Goal: Task Accomplishment & Management: Manage account settings

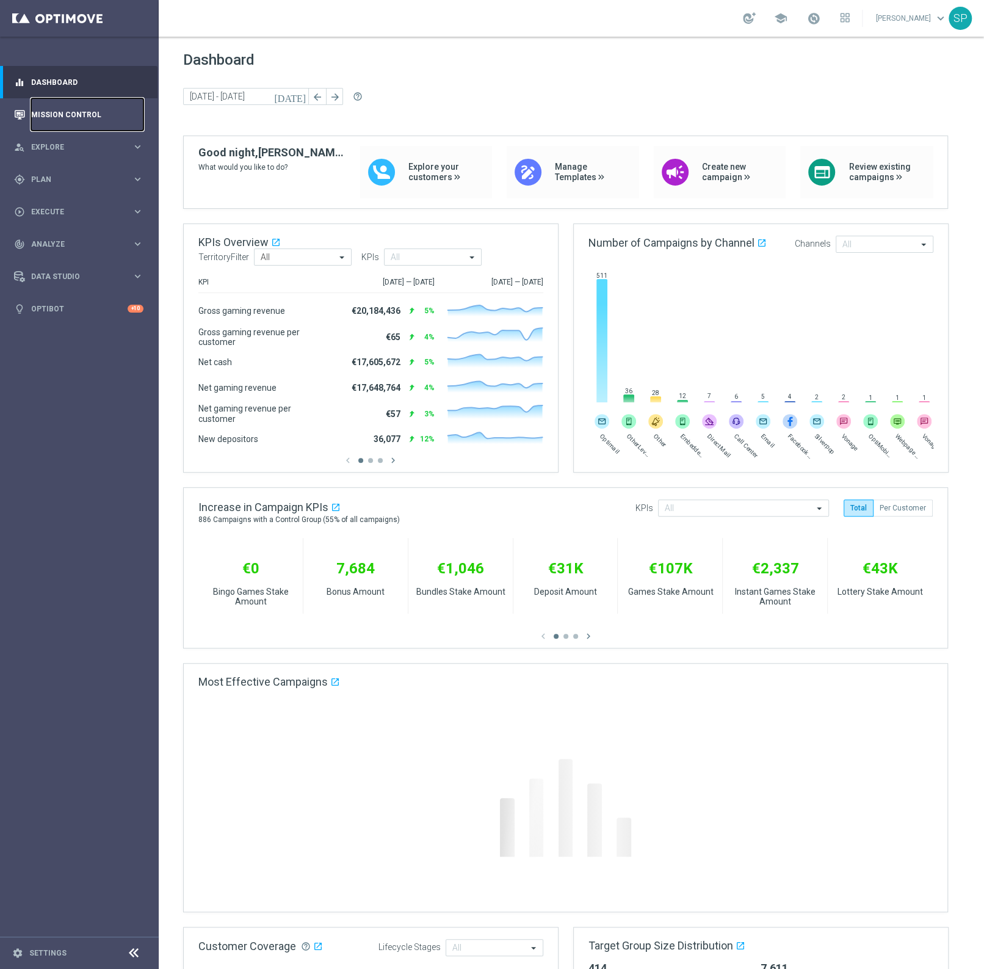
click at [46, 117] on link "Mission Control" at bounding box center [87, 114] width 112 height 32
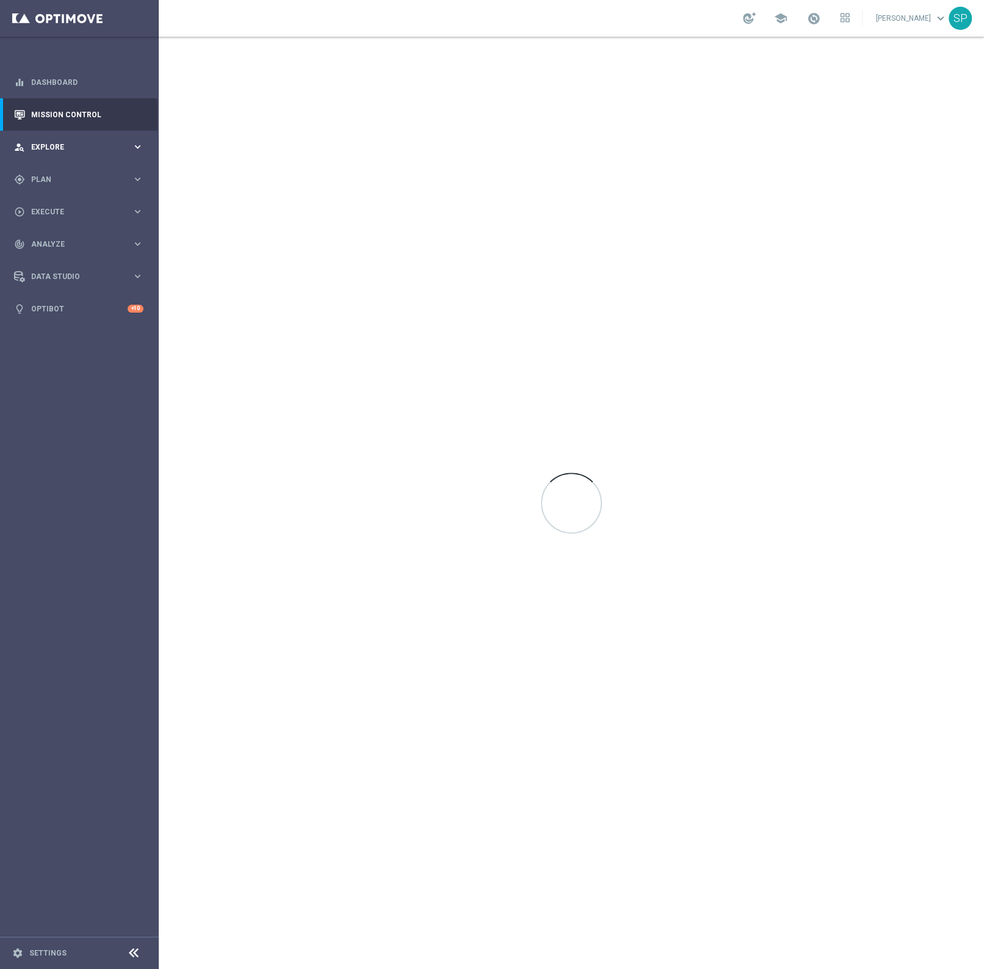
click at [47, 149] on span "Explore" at bounding box center [81, 146] width 101 height 7
click at [62, 333] on div "gps_fixed Plan keyboard_arrow_right" at bounding box center [79, 326] width 158 height 32
click at [67, 295] on link "Realtime Triggers" at bounding box center [79, 296] width 95 height 10
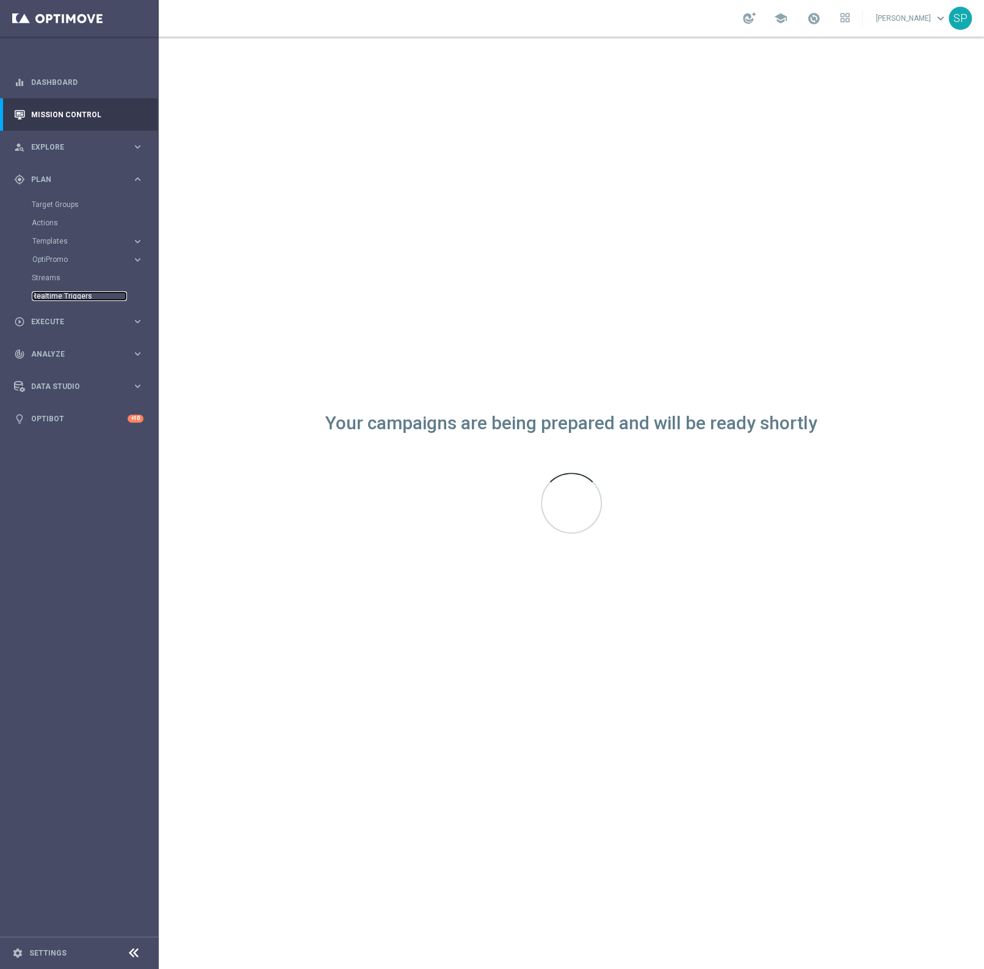
click at [61, 294] on link "Realtime Triggers" at bounding box center [79, 296] width 95 height 10
click at [62, 294] on link "Realtime Triggers" at bounding box center [79, 296] width 95 height 10
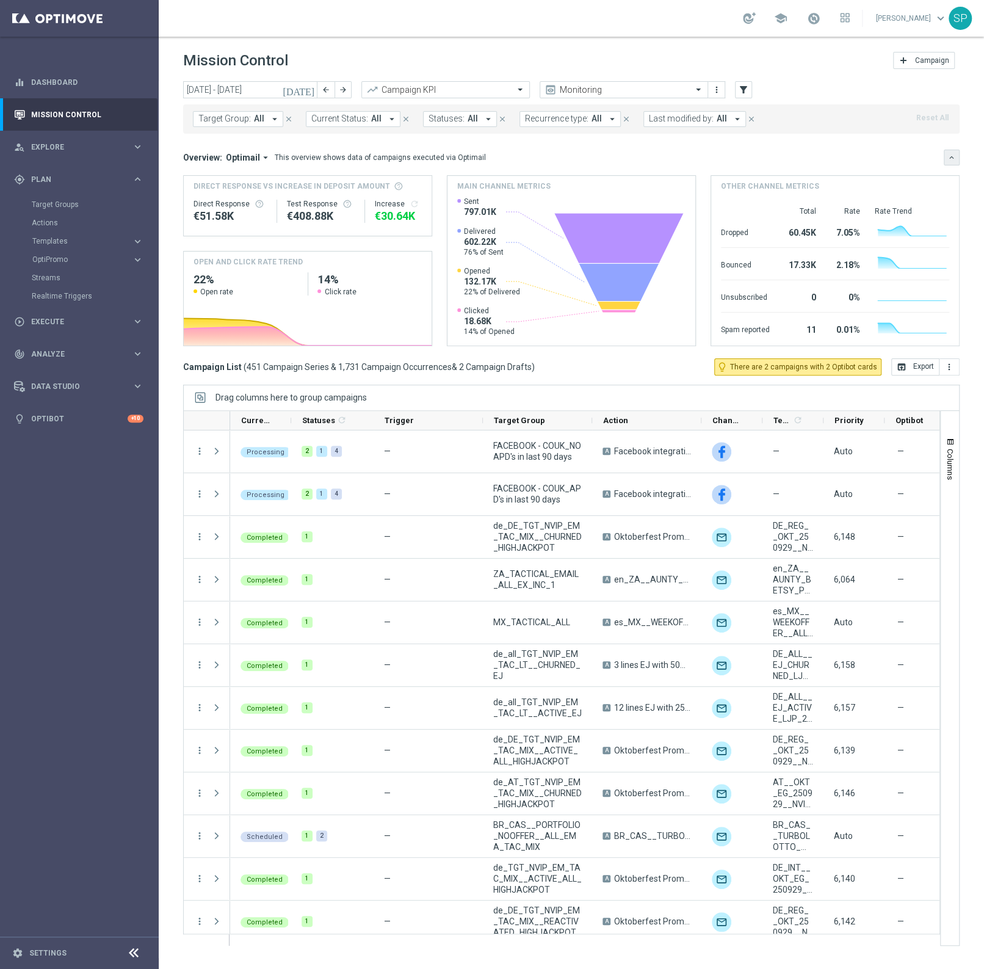
click at [950, 154] on icon "keyboard_arrow_down" at bounding box center [952, 157] width 9 height 9
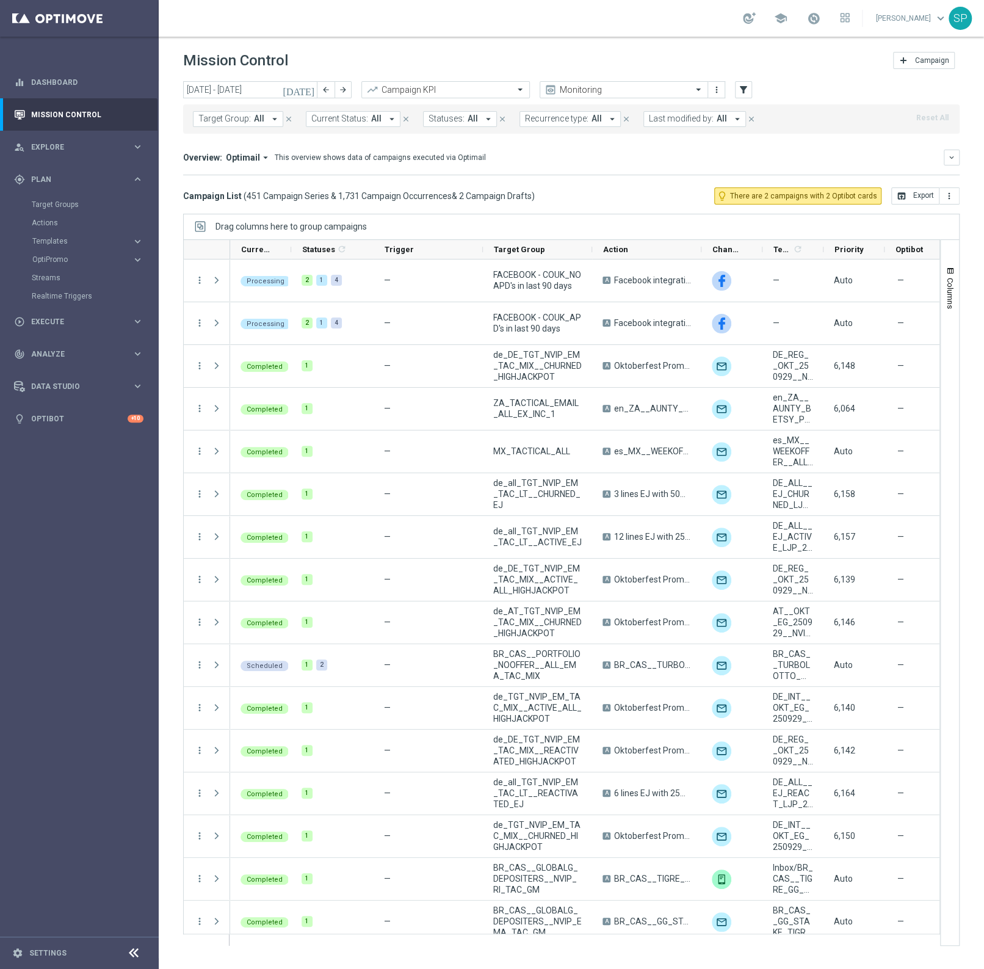
click at [131, 958] on icon at bounding box center [133, 953] width 15 height 15
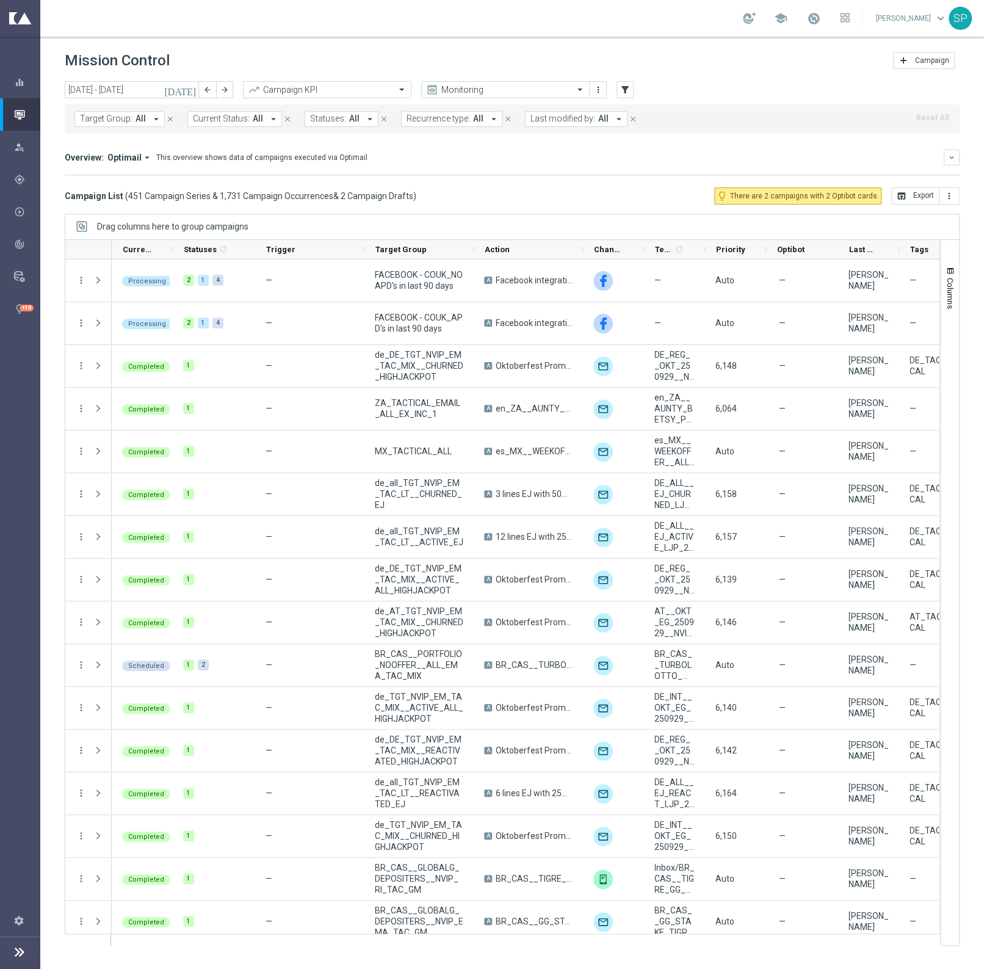
click at [98, 114] on span "Target Group:" at bounding box center [106, 119] width 53 height 10
click at [184, 203] on label "MAGDA_TEST_T&T_login_sdk" at bounding box center [141, 201] width 96 height 7
type input "MAGDA_TEST_T&T_login_sdk"
click at [502, 182] on mini-dashboard "Overview: Optimail arrow_drop_down This overview shows data of campaigns execut…" at bounding box center [512, 161] width 895 height 54
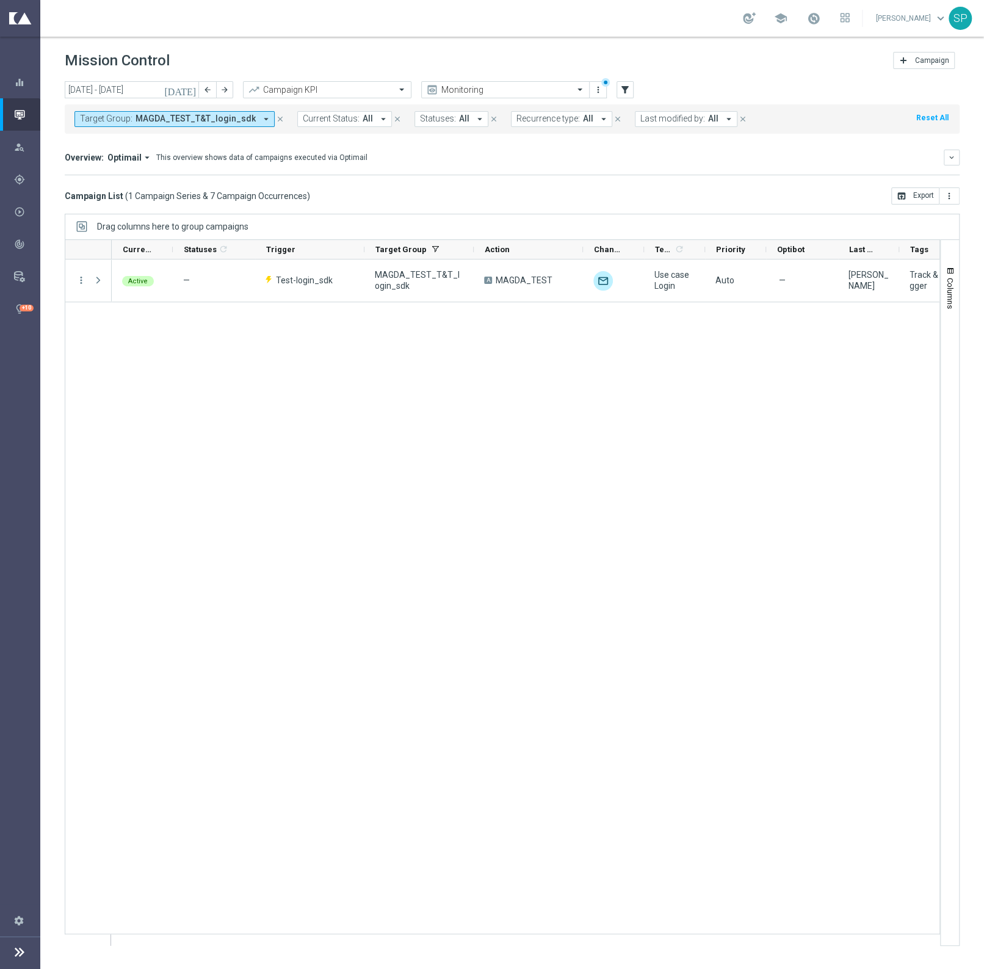
click at [449, 371] on div "Active — Test-login_sdk MAGDA_TEST_T&T_login_sdk A MAGDA_TEST unfold_more Use c…" at bounding box center [526, 602] width 828 height 686
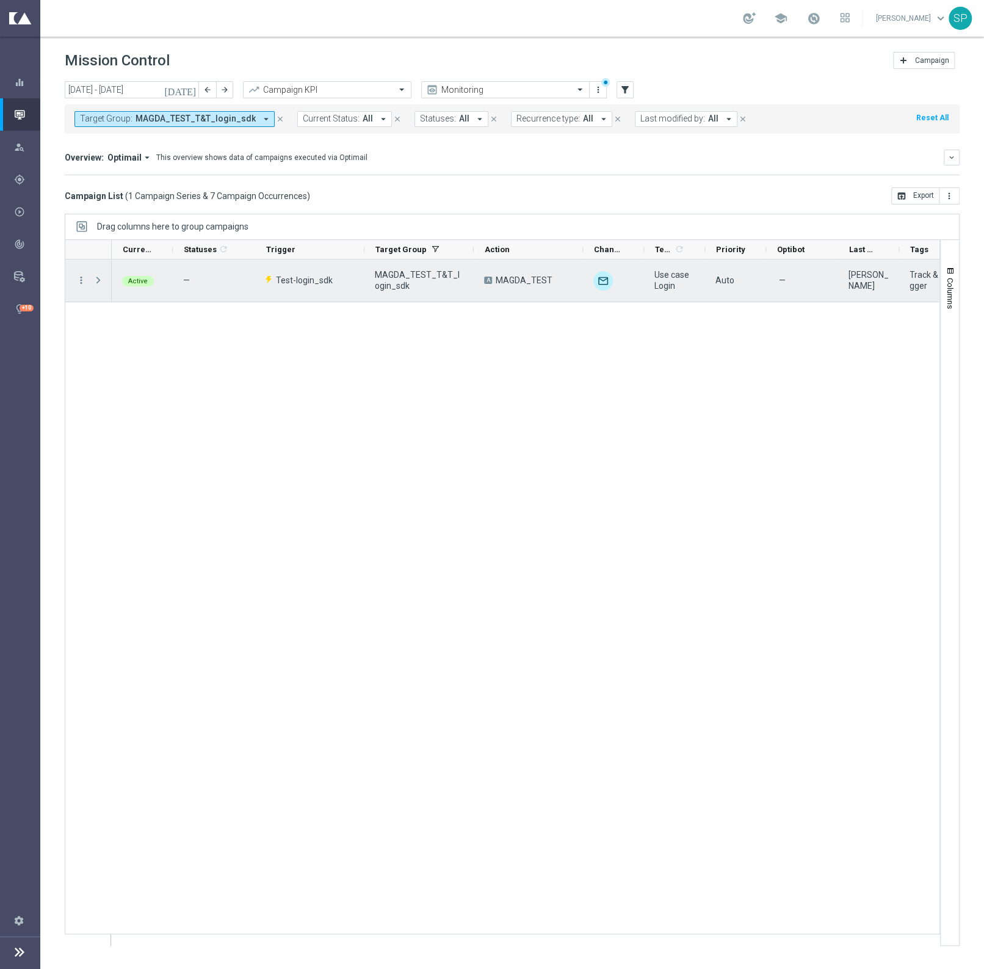
click at [289, 276] on span "Test-login_sdk" at bounding box center [304, 280] width 57 height 11
click at [85, 282] on icon "more_vert" at bounding box center [81, 280] width 11 height 11
click at [128, 292] on div "list Campaign Details" at bounding box center [155, 287] width 137 height 17
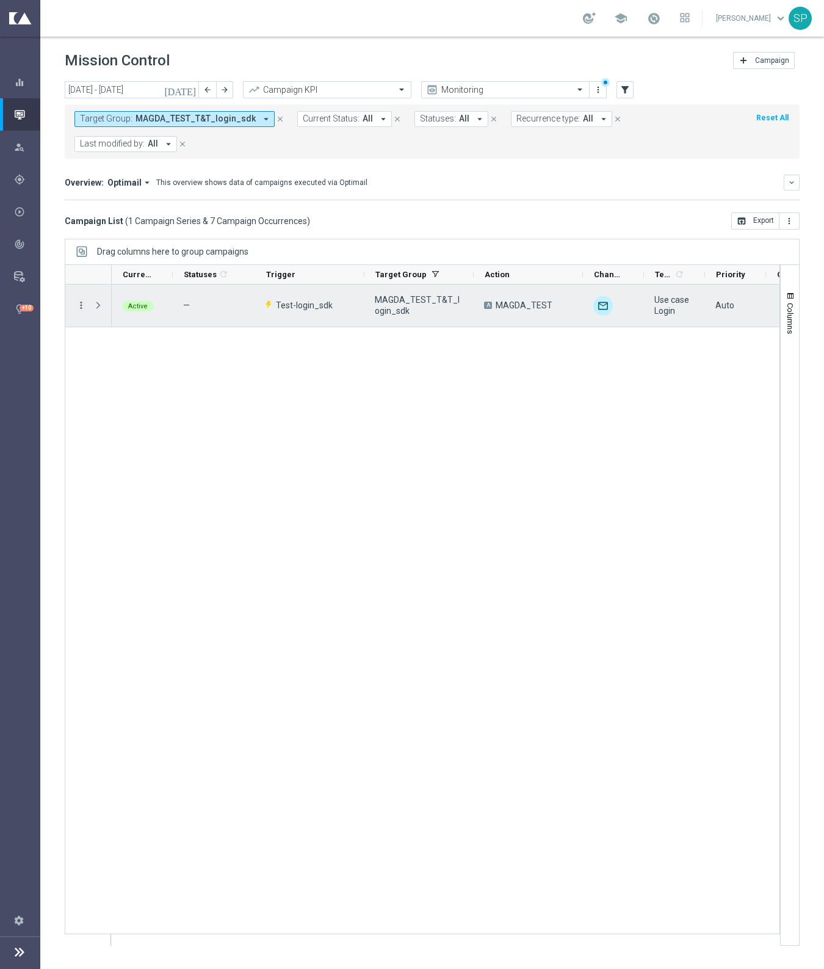
click at [81, 305] on icon "more_vert" at bounding box center [81, 305] width 11 height 11
click at [125, 312] on span "Campaign Details" at bounding box center [136, 312] width 62 height 9
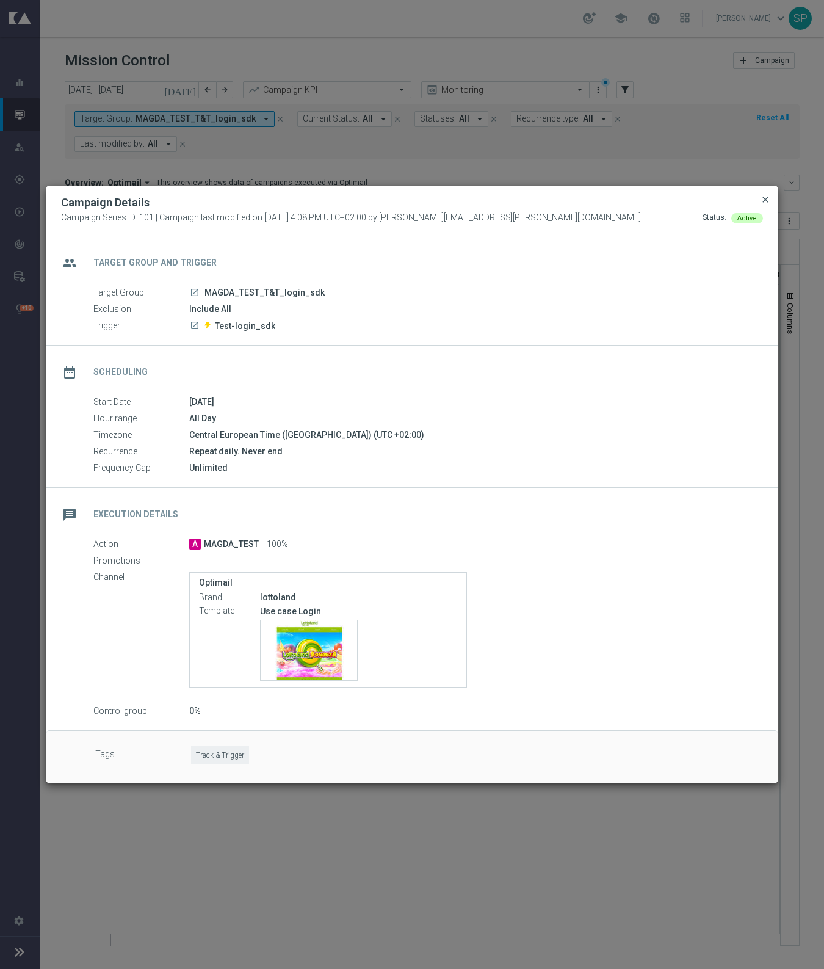
click at [766, 199] on span "close" at bounding box center [766, 200] width 10 height 10
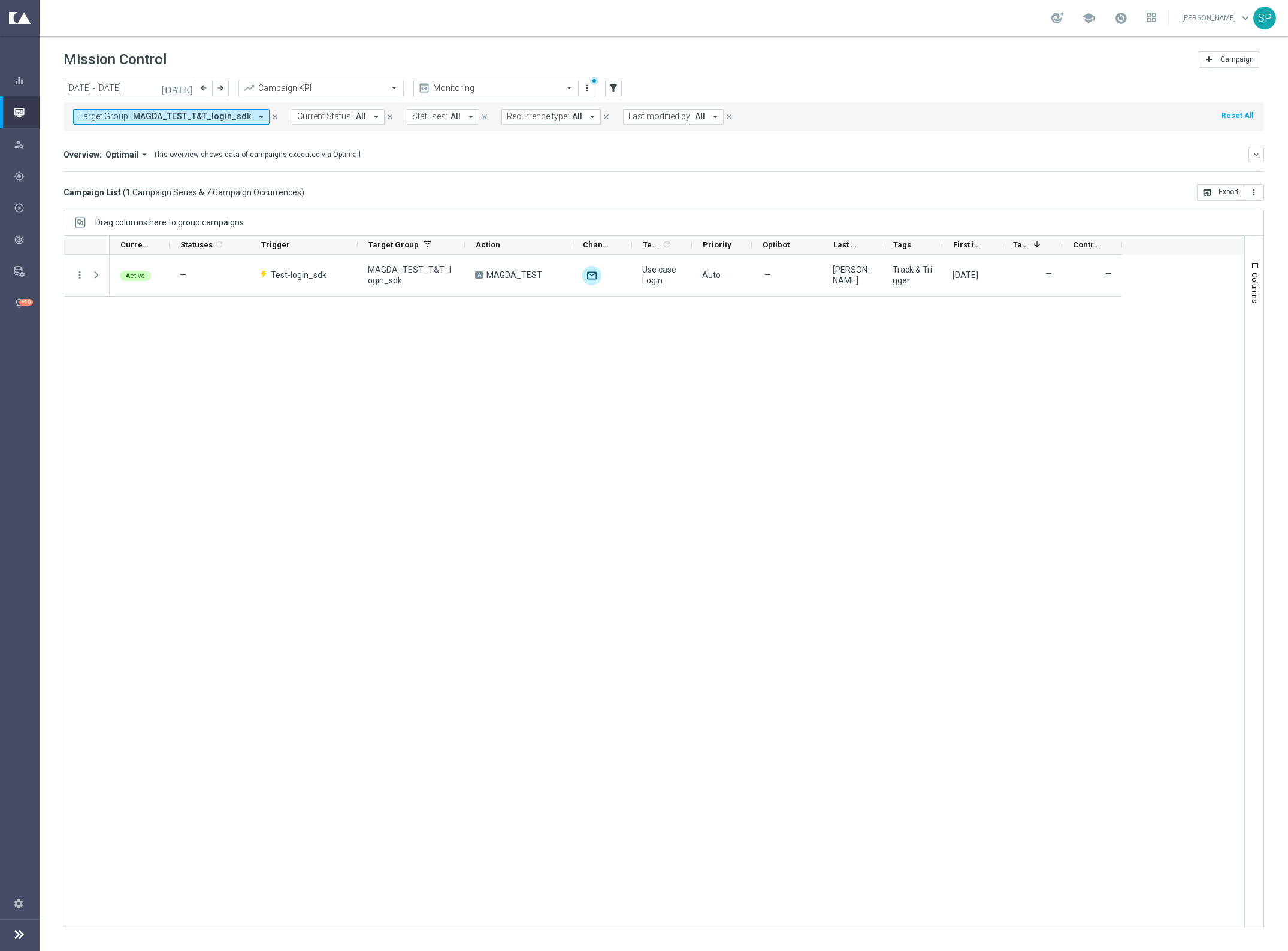
click at [16, 925] on div at bounding box center [19, 934] width 15 height 31
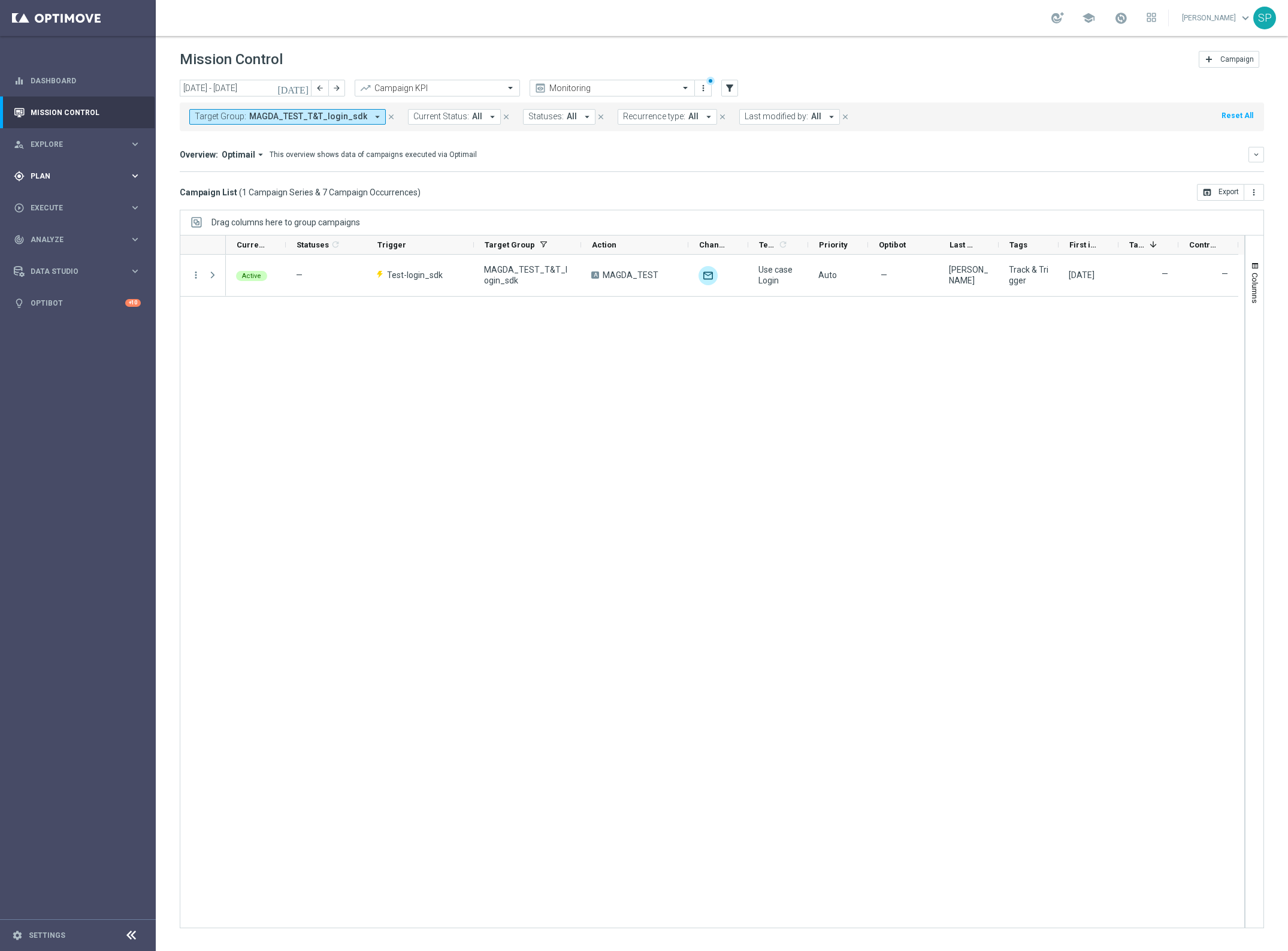
click at [84, 178] on span "Plan" at bounding box center [79, 176] width 99 height 7
click at [82, 201] on link "Target Groups" at bounding box center [77, 201] width 93 height 10
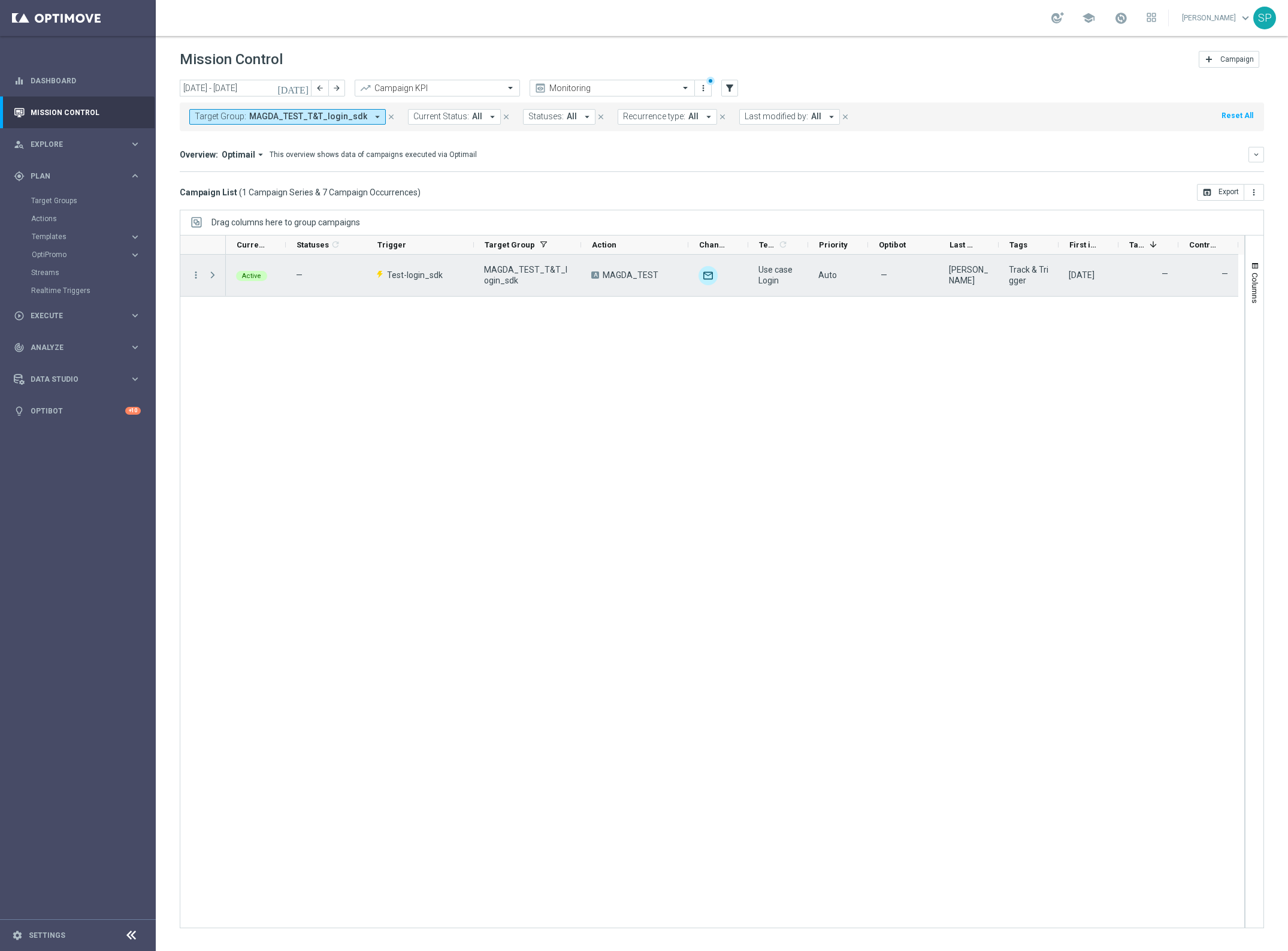
click at [506, 272] on span "MAGDA_TEST_T&T_login_sdk" at bounding box center [527, 275] width 87 height 22
click at [407, 274] on span "Test-login_sdk" at bounding box center [414, 275] width 56 height 11
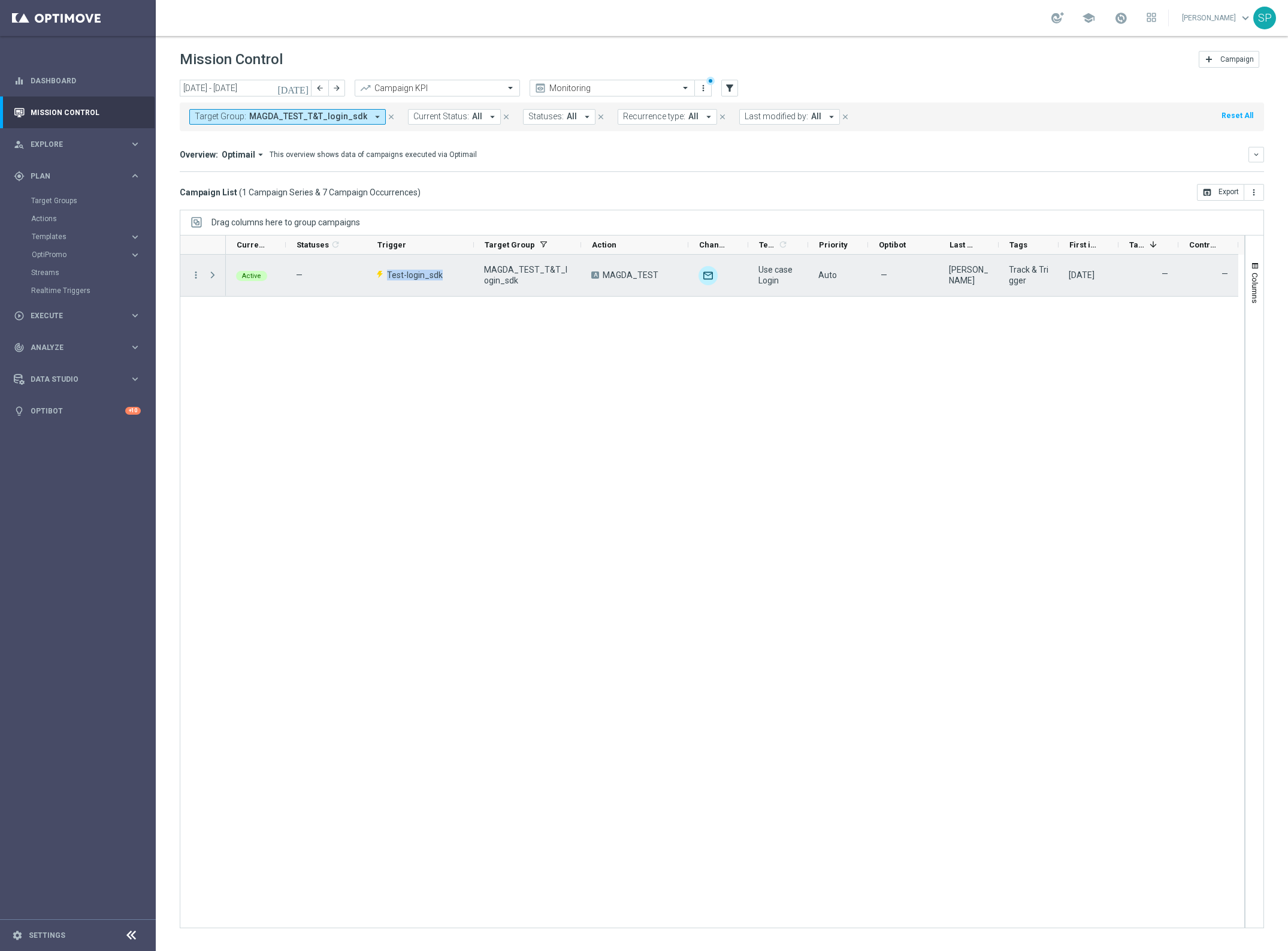
click at [407, 274] on span "Test-login_sdk" at bounding box center [414, 275] width 56 height 11
click at [188, 271] on div "more_vert" at bounding box center [191, 275] width 22 height 41
click at [194, 273] on icon "more_vert" at bounding box center [195, 275] width 11 height 11
click at [226, 278] on span "Campaign Details" at bounding box center [249, 282] width 61 height 9
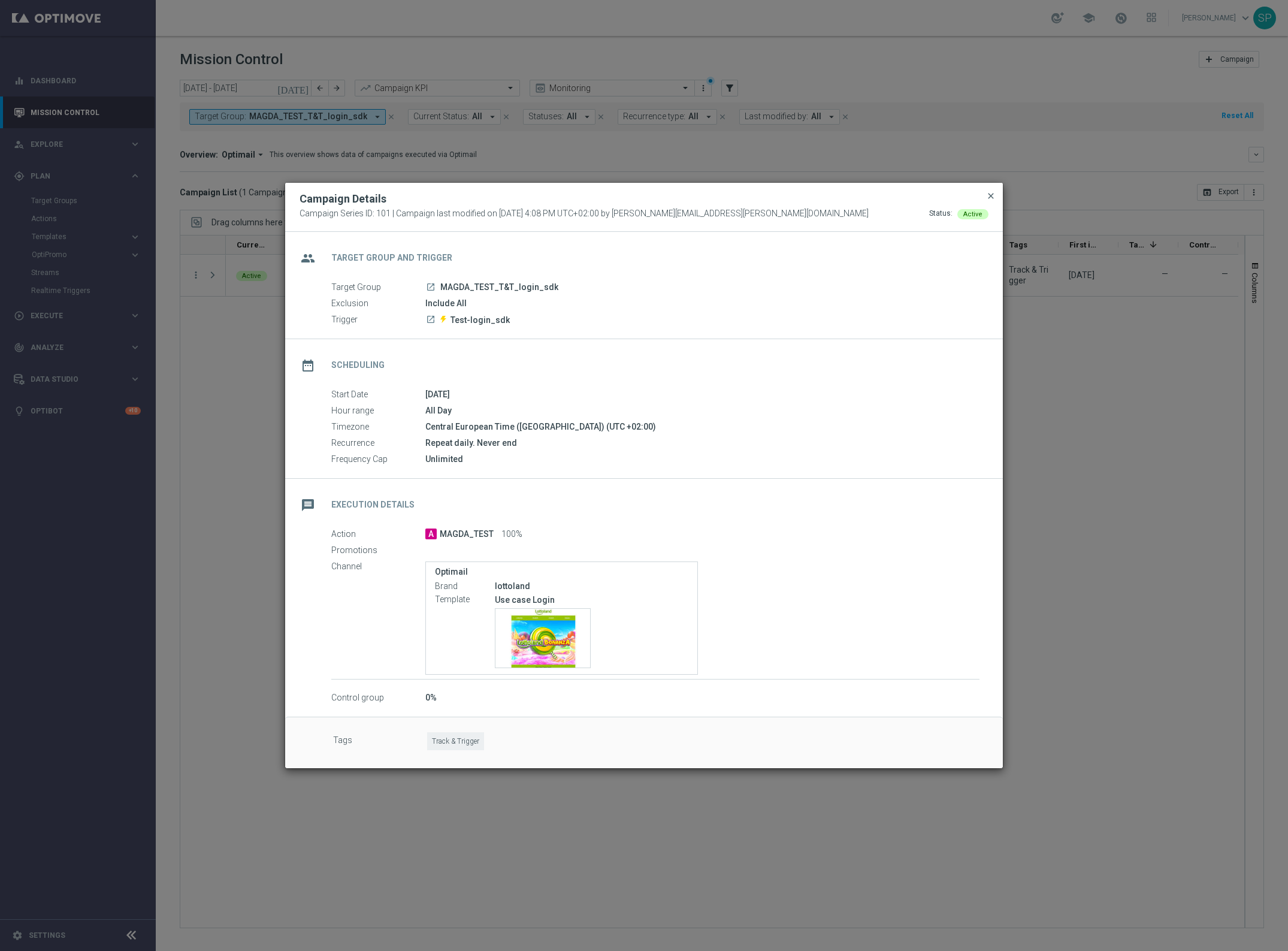
click at [965, 194] on span "close" at bounding box center [991, 196] width 10 height 10
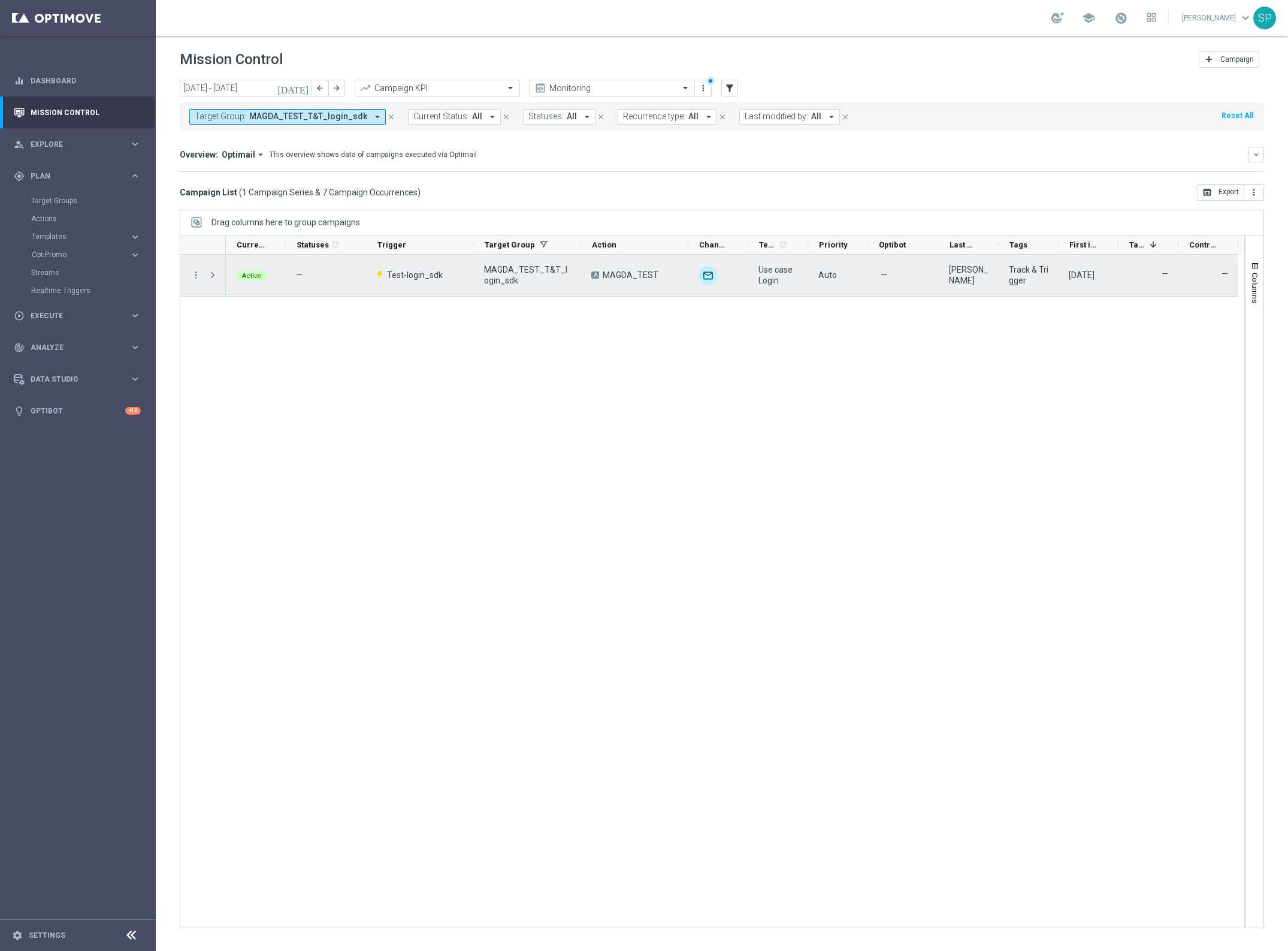
click at [415, 271] on span "Test-login_sdk" at bounding box center [414, 275] width 56 height 11
click at [216, 272] on span "Press SPACE to select this row." at bounding box center [212, 275] width 11 height 10
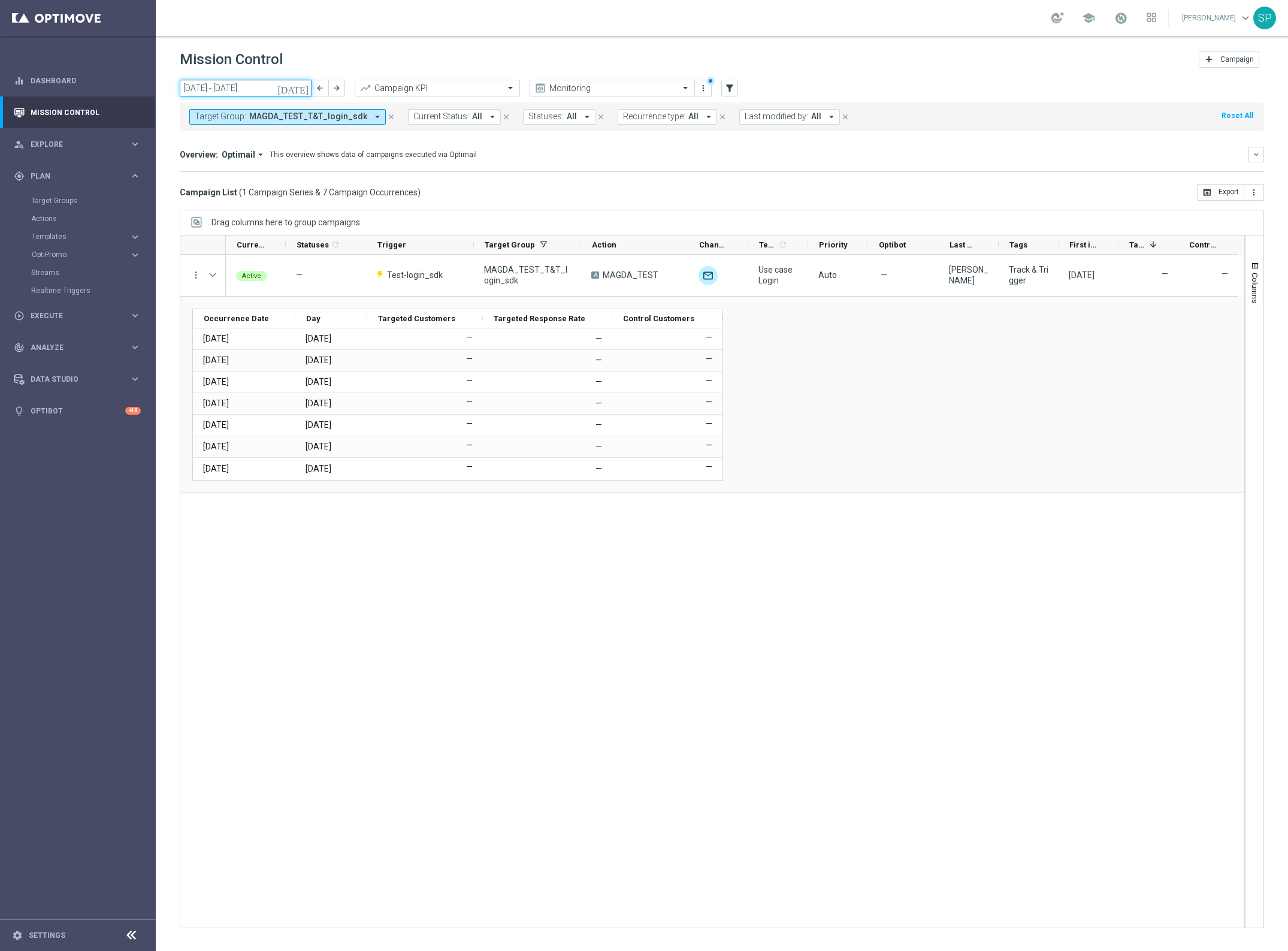
click at [229, 87] on input "29 Sep 2025 - 05 Oct 2025" at bounding box center [245, 87] width 131 height 17
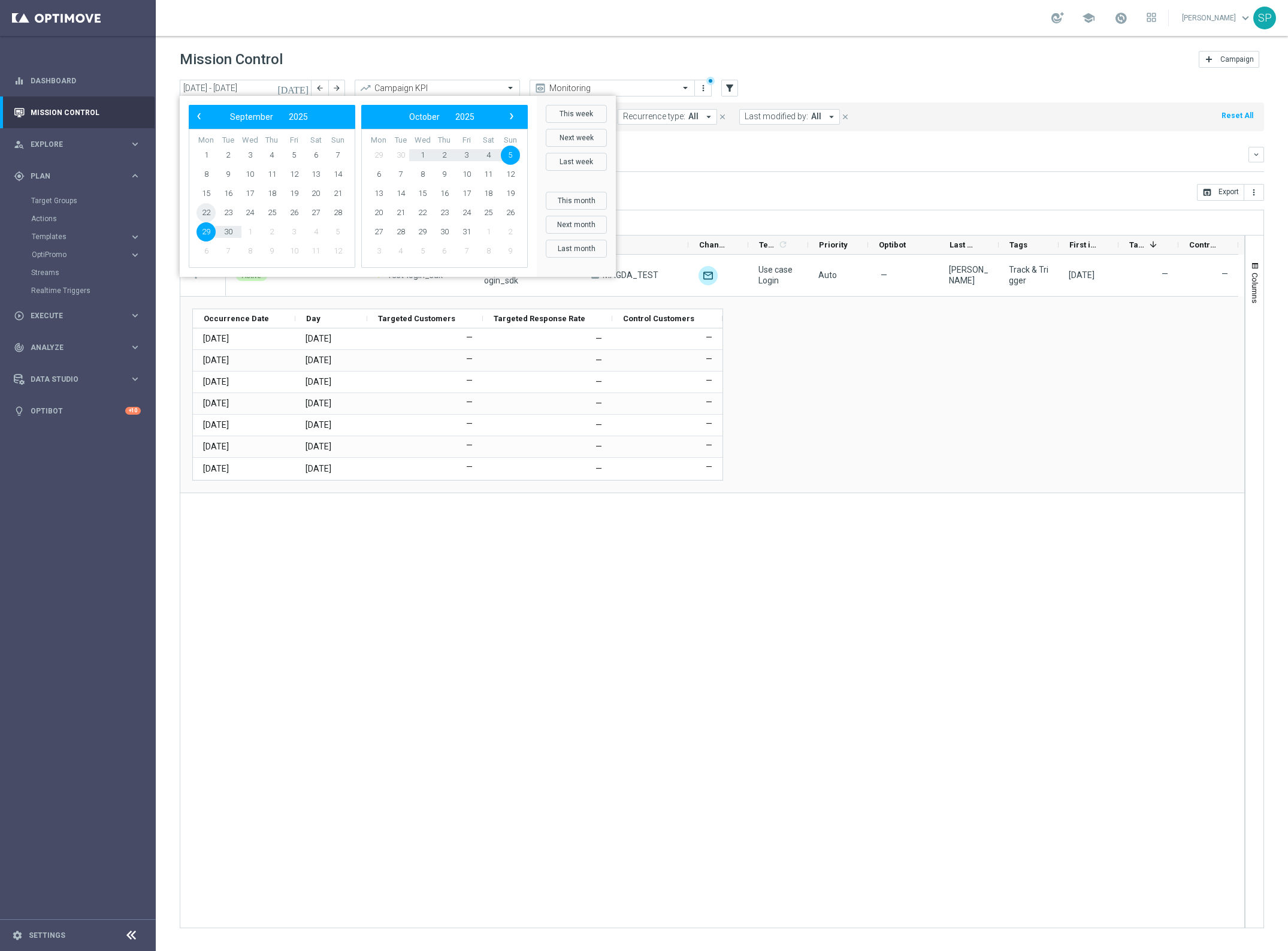
click at [208, 208] on span "22" at bounding box center [206, 213] width 20 height 20
click at [418, 148] on span "1" at bounding box center [423, 155] width 20 height 20
type input "22 Sep 2025 - 01 Oct 2025"
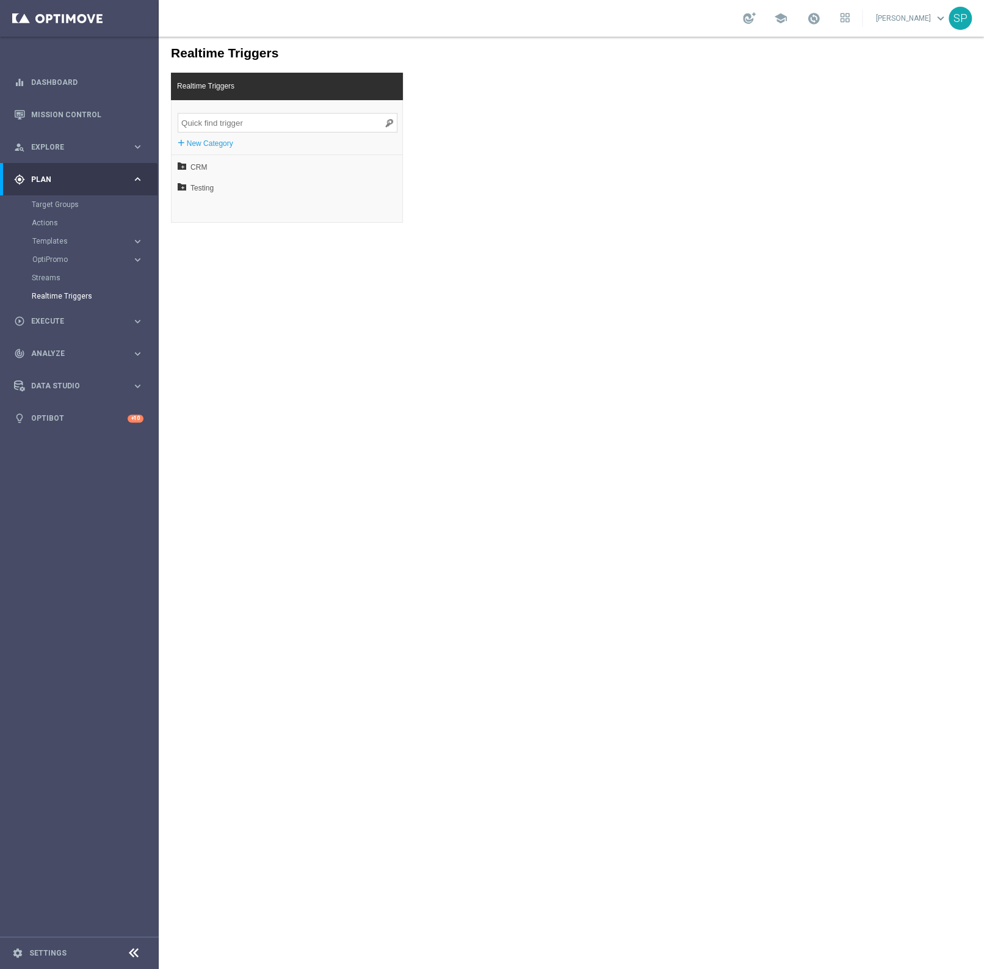
click at [294, 120] on input "search" at bounding box center [288, 123] width 220 height 20
paste input "Test-login_sdk"
type input "Test-login_sdk"
click at [311, 180] on span "Test-login_sdk" at bounding box center [260, 188] width 131 height 21
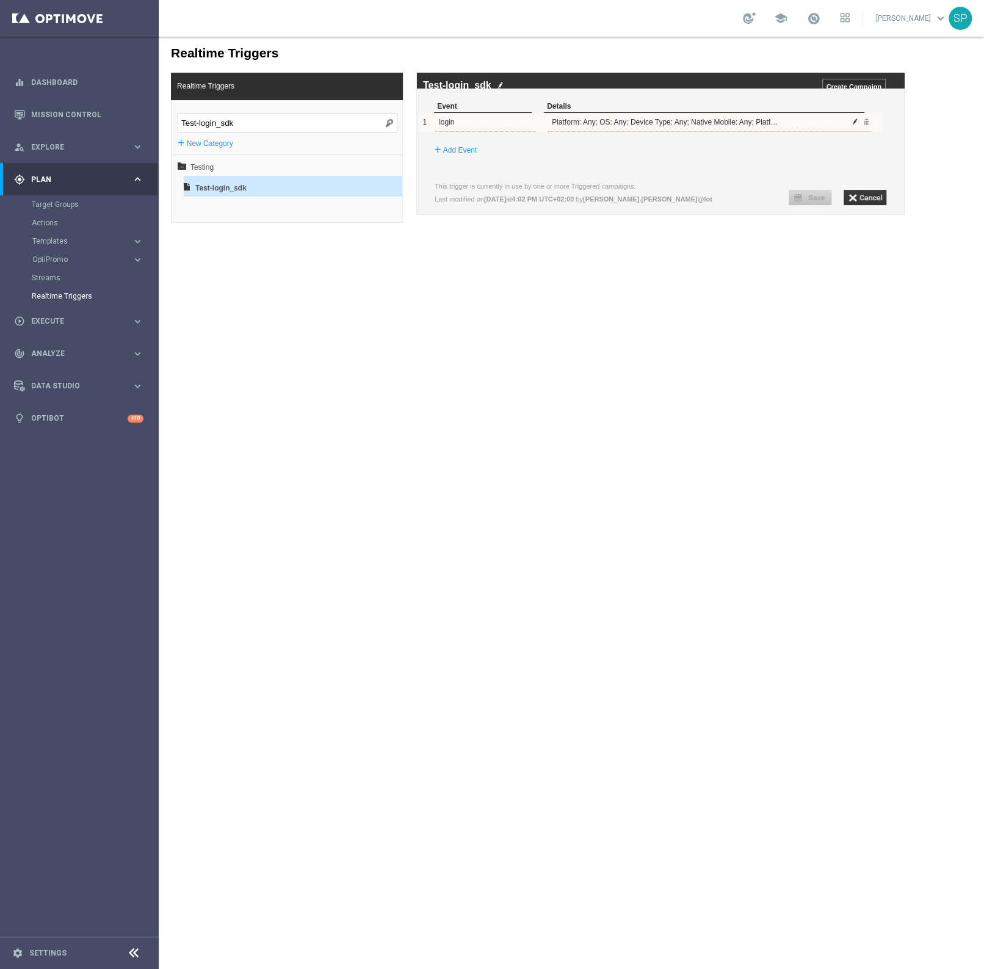
click at [858, 125] on span at bounding box center [855, 121] width 7 height 7
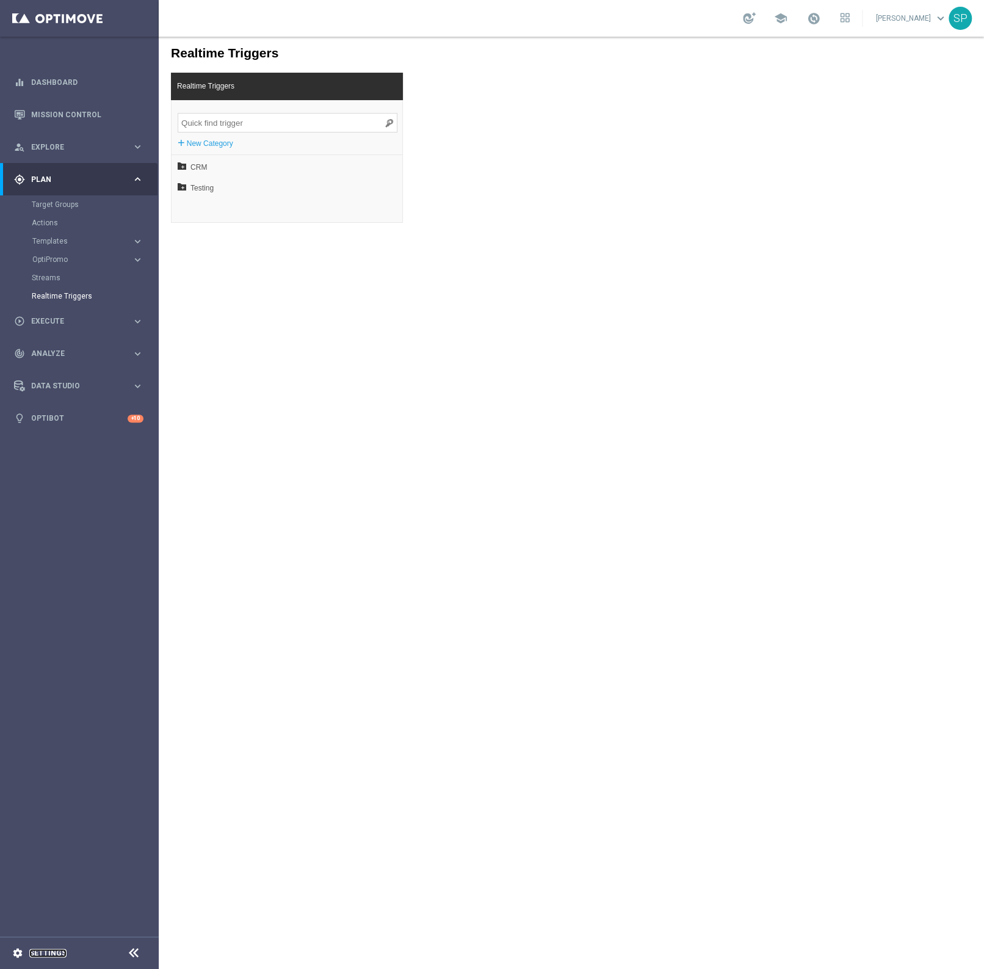
click at [43, 955] on link "Settings" at bounding box center [47, 952] width 37 height 7
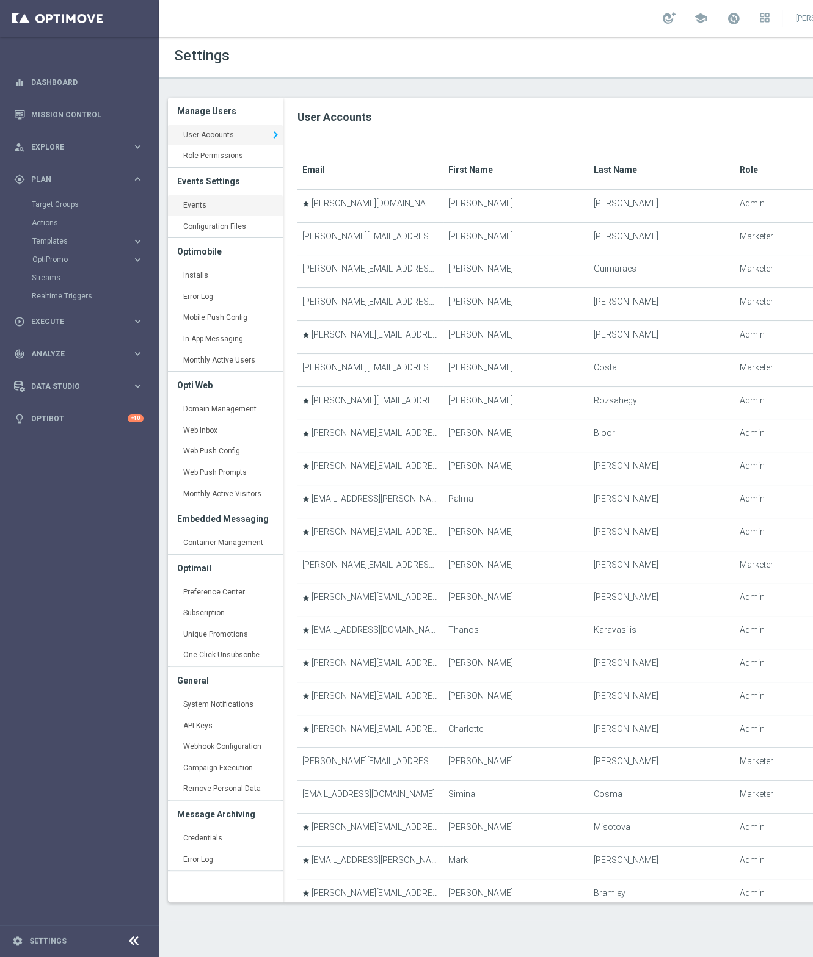
click at [177, 203] on link "Events keyboard_arrow_right" at bounding box center [225, 206] width 115 height 22
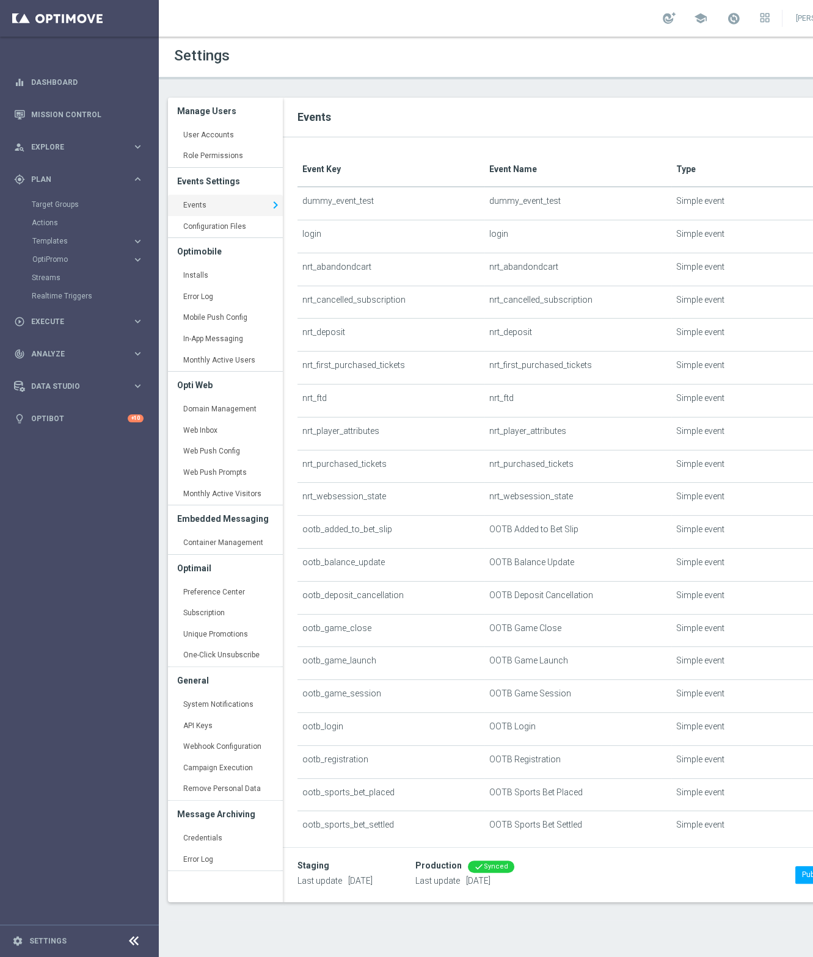
click at [134, 947] on icon at bounding box center [133, 941] width 15 height 15
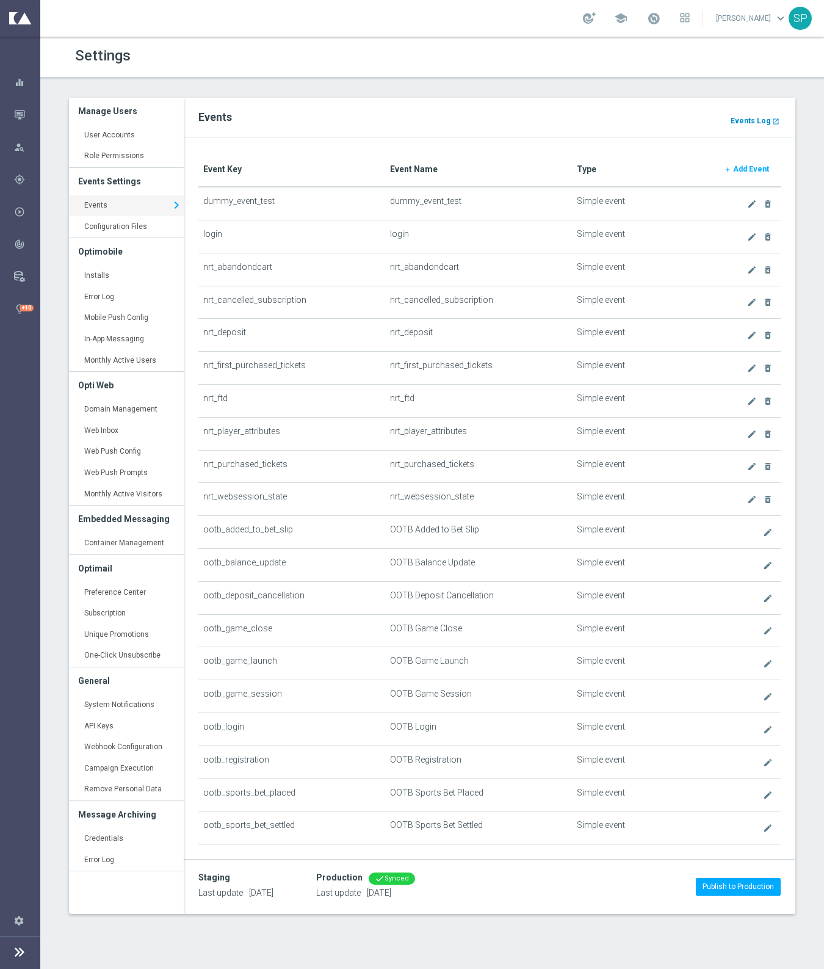
click at [759, 117] on b "Events Log" at bounding box center [751, 121] width 40 height 9
click at [483, 73] on header "Settings" at bounding box center [432, 58] width 784 height 43
click at [747, 236] on icon "create" at bounding box center [752, 237] width 10 height 10
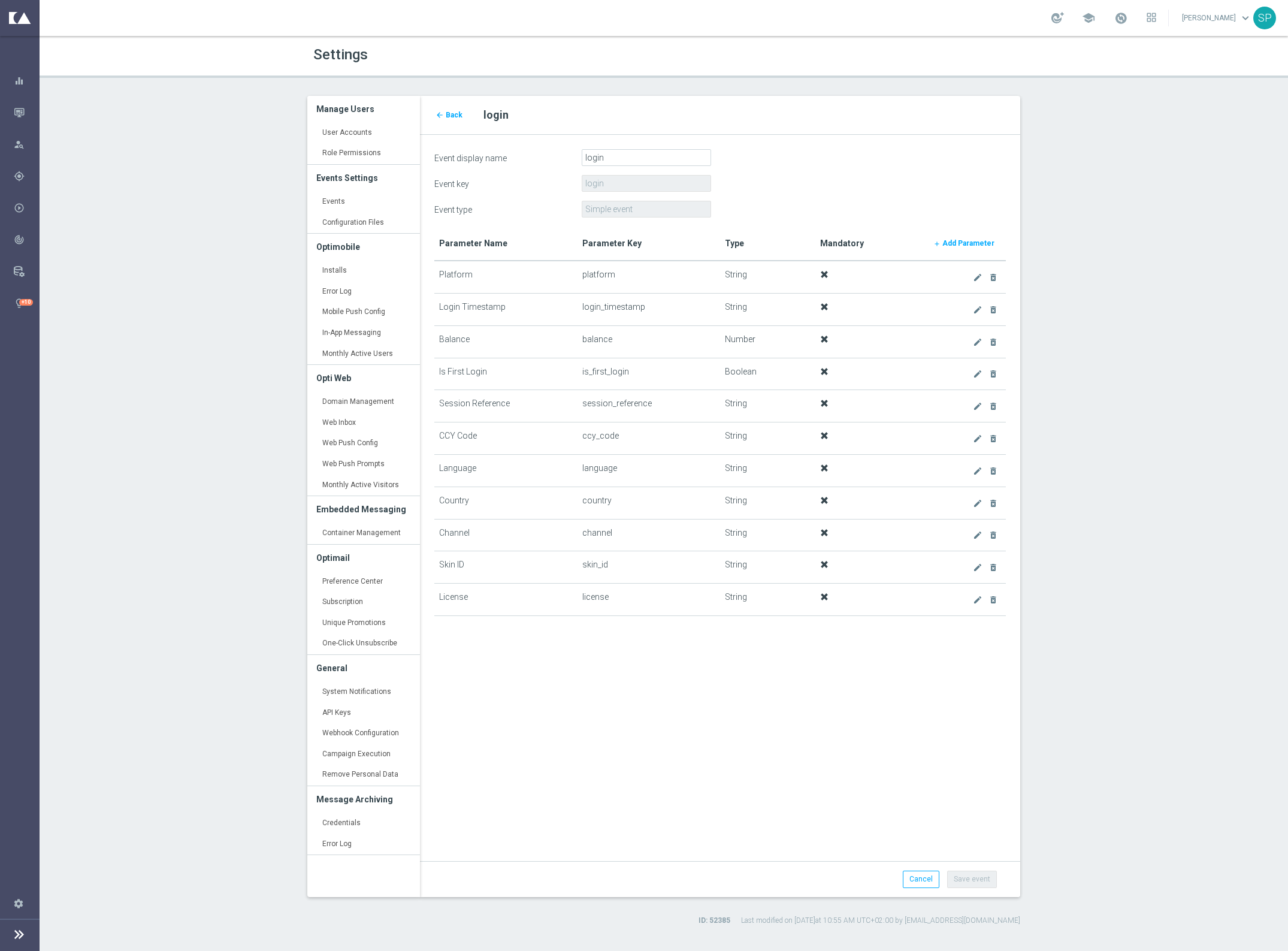
click at [830, 249] on th "Mandatory" at bounding box center [862, 243] width 95 height 34
click at [965, 240] on b "Add Parameter" at bounding box center [967, 243] width 52 height 9
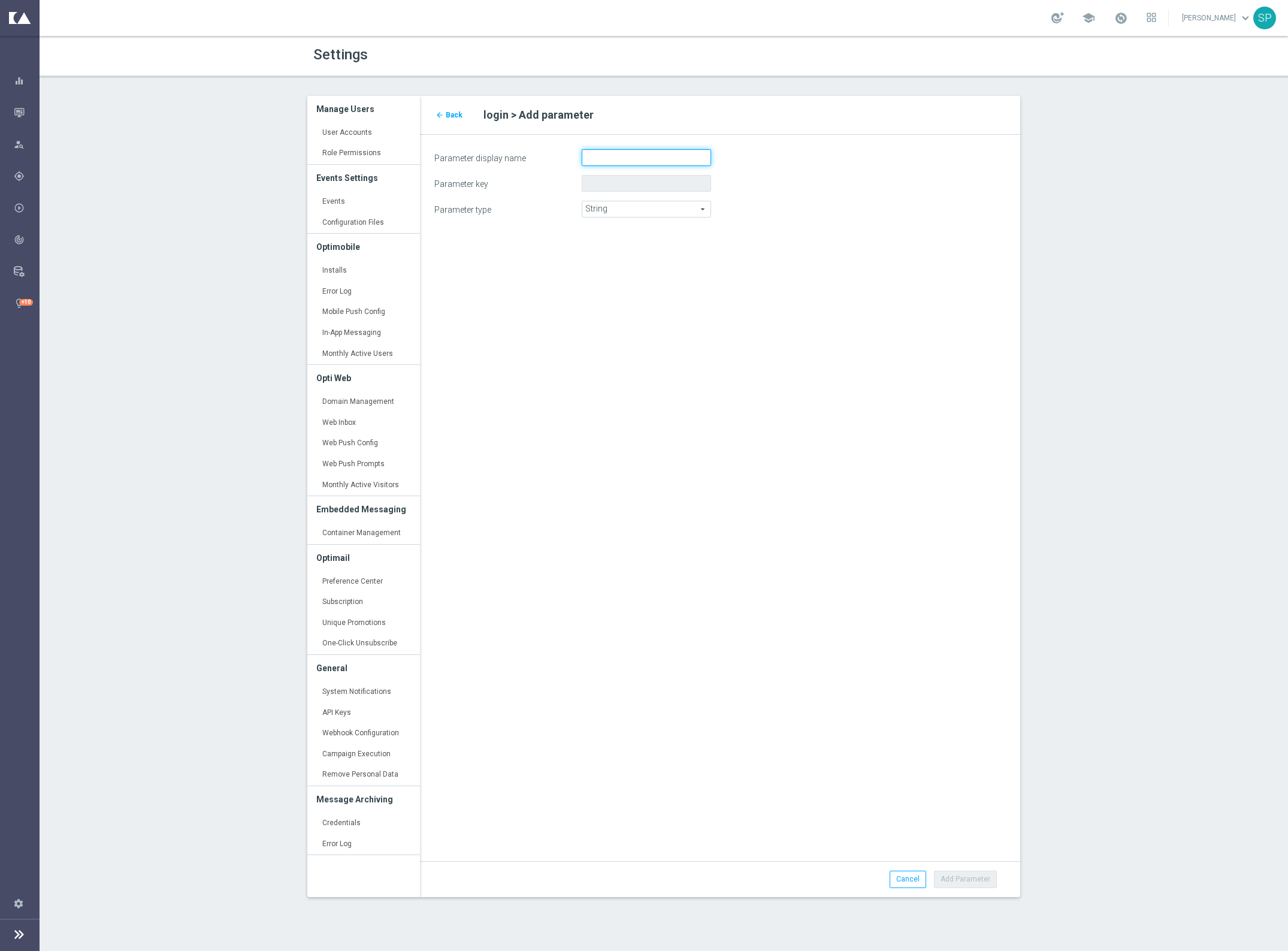
click at [653, 160] on input "Parameter display name" at bounding box center [646, 157] width 129 height 17
click at [758, 233] on div "Parameter display name gh Parameter key Parameter type String String arrow_drop…" at bounding box center [720, 187] width 600 height 106
click at [690, 185] on input "Parameter key" at bounding box center [646, 183] width 129 height 17
click at [631, 184] on input "Parameter key" at bounding box center [646, 183] width 129 height 17
click at [641, 155] on input "gh" at bounding box center [646, 157] width 129 height 17
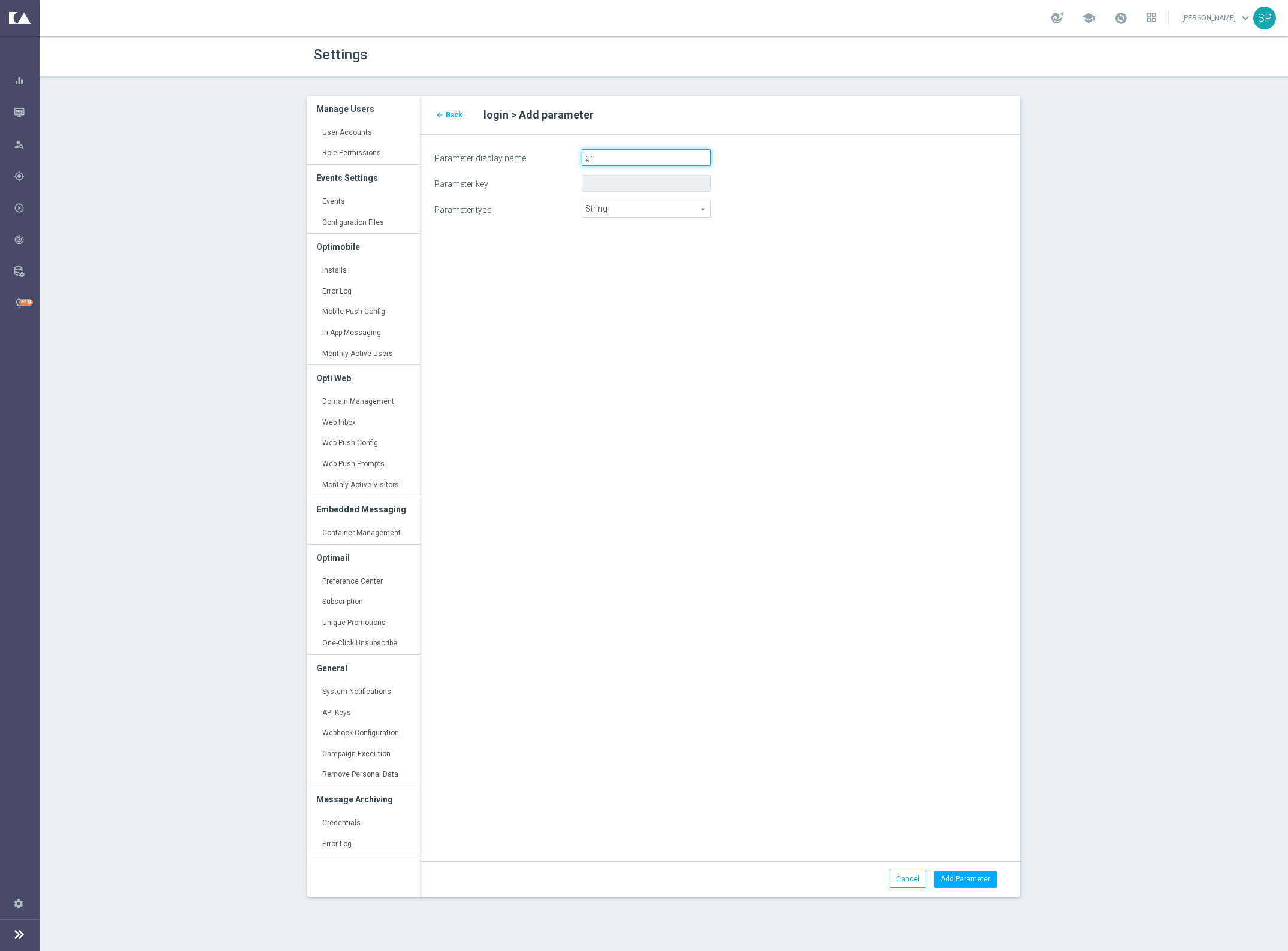
type input "g"
type input "login_in"
click at [642, 175] on input "Parameter key" at bounding box center [646, 183] width 129 height 17
click at [632, 206] on span "String" at bounding box center [645, 209] width 129 height 16
click at [621, 242] on span "Number" at bounding box center [646, 242] width 116 height 10
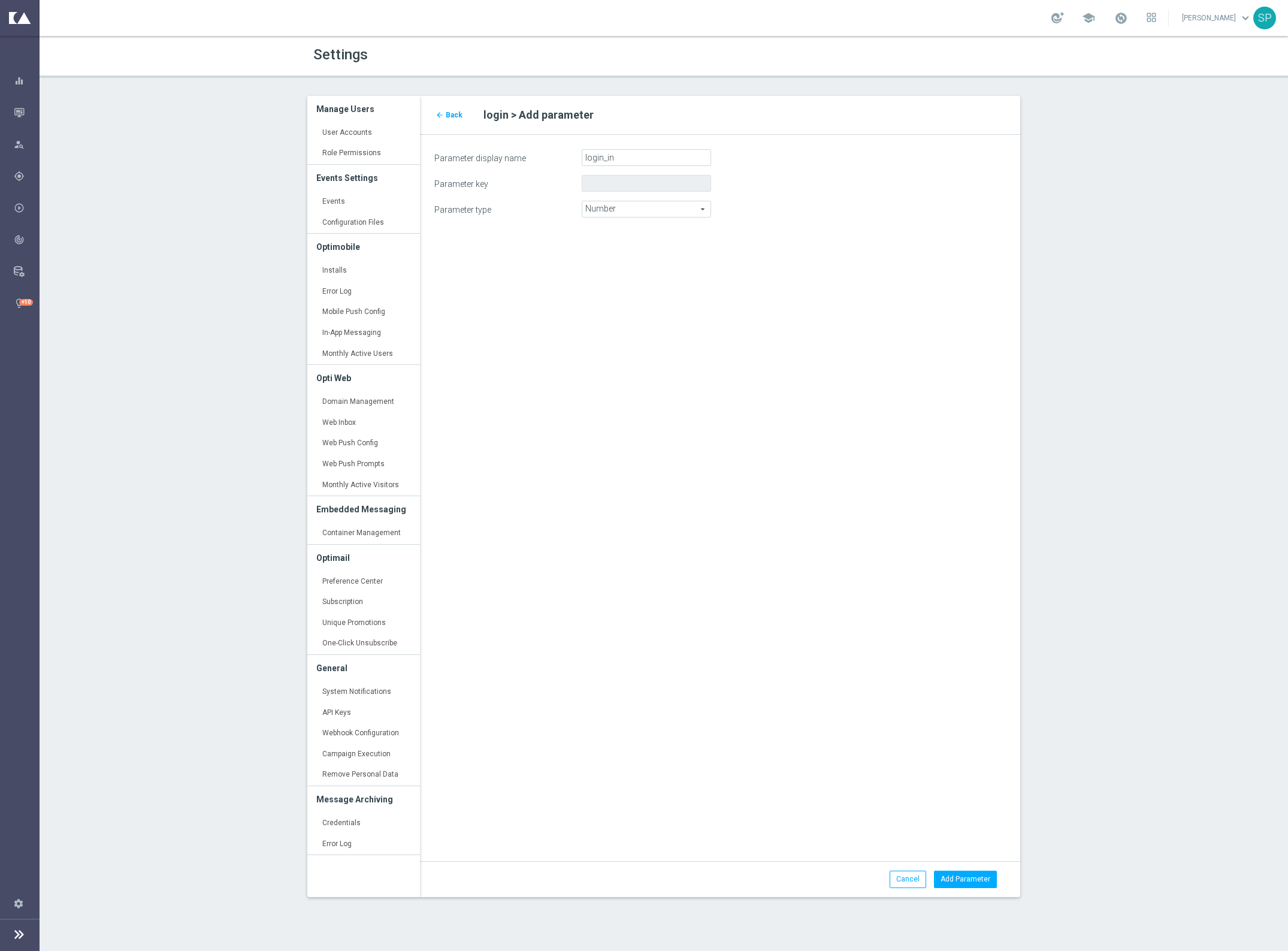
click at [626, 211] on span "Number" at bounding box center [645, 209] width 129 height 16
click at [623, 223] on span "String" at bounding box center [646, 227] width 116 height 10
type input "String"
click at [624, 181] on input "Parameter key" at bounding box center [646, 183] width 129 height 17
drag, startPoint x: 635, startPoint y: 156, endPoint x: 521, endPoint y: 149, distance: 114.2
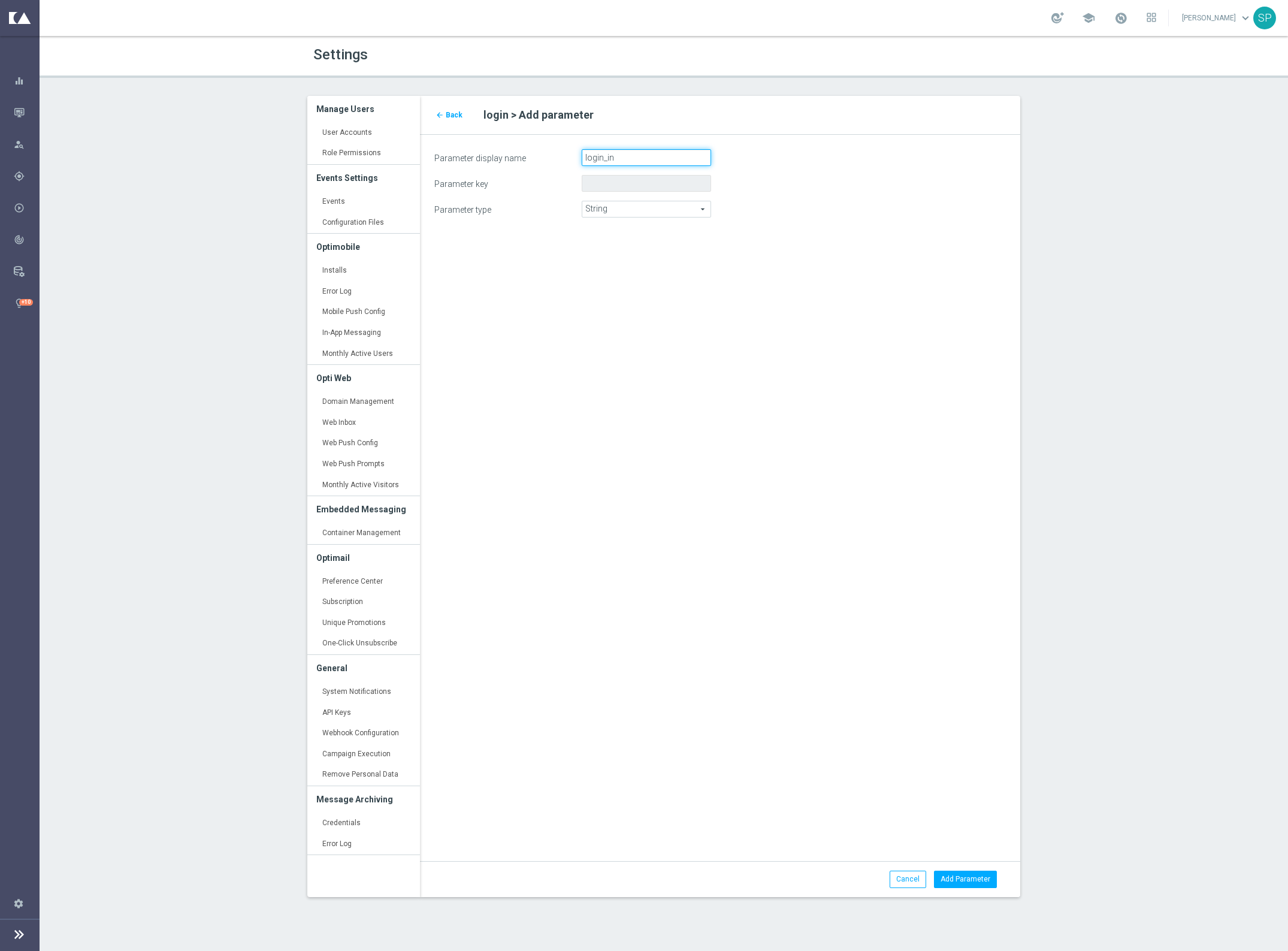
click at [521, 149] on div "Parameter display name login_in" at bounding box center [719, 157] width 590 height 17
click at [440, 112] on icon "arrow_back" at bounding box center [439, 115] width 9 height 9
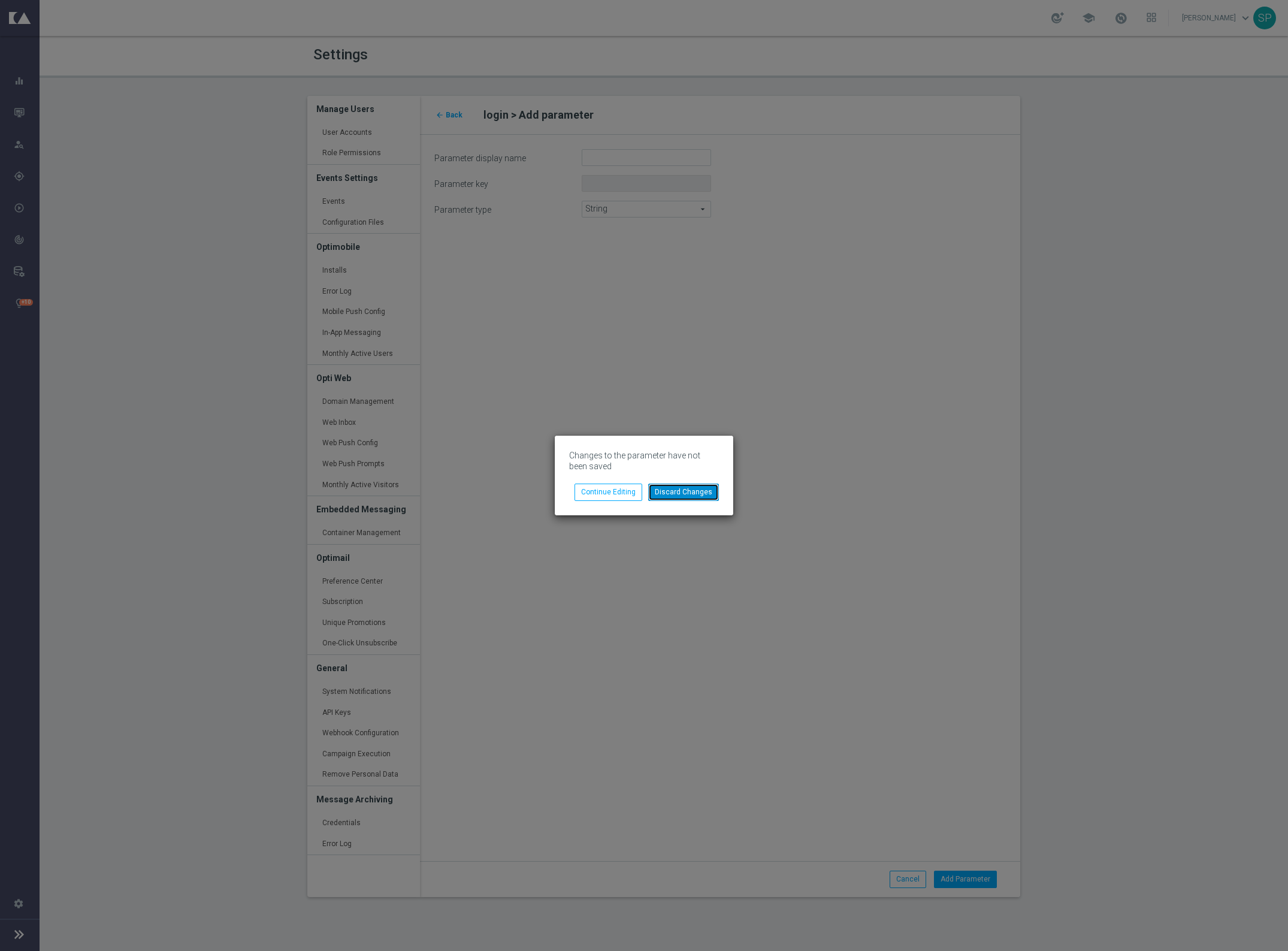
click at [671, 490] on button "Discard Changes" at bounding box center [684, 492] width 71 height 17
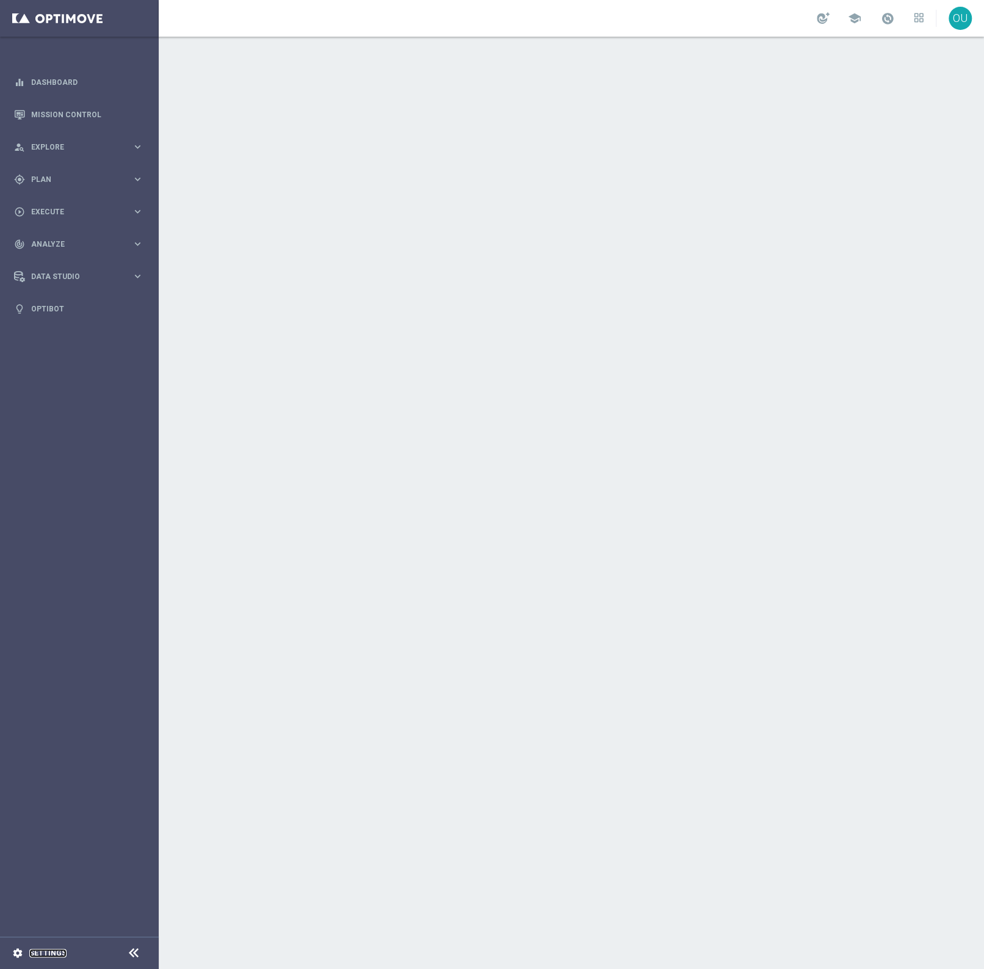
click at [67, 951] on link "Settings" at bounding box center [47, 952] width 37 height 7
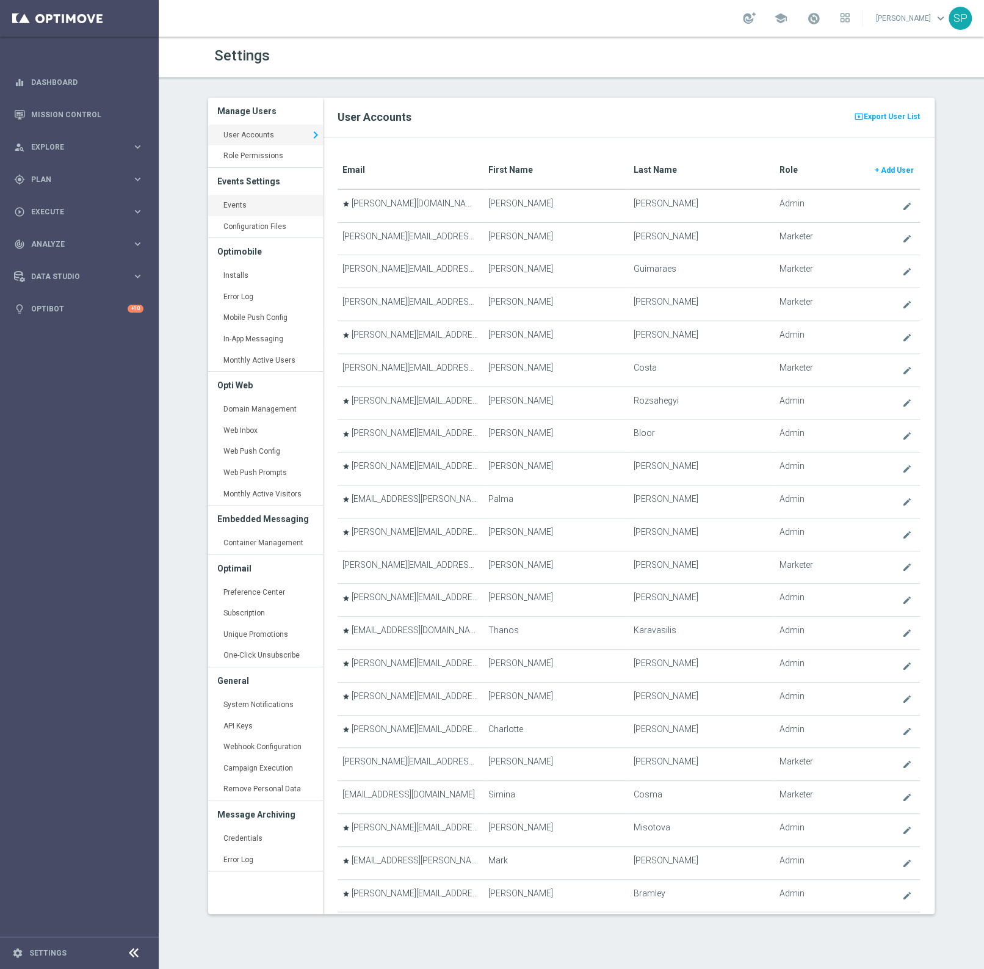
click at [254, 208] on link "Events keyboard_arrow_right" at bounding box center [265, 206] width 115 height 22
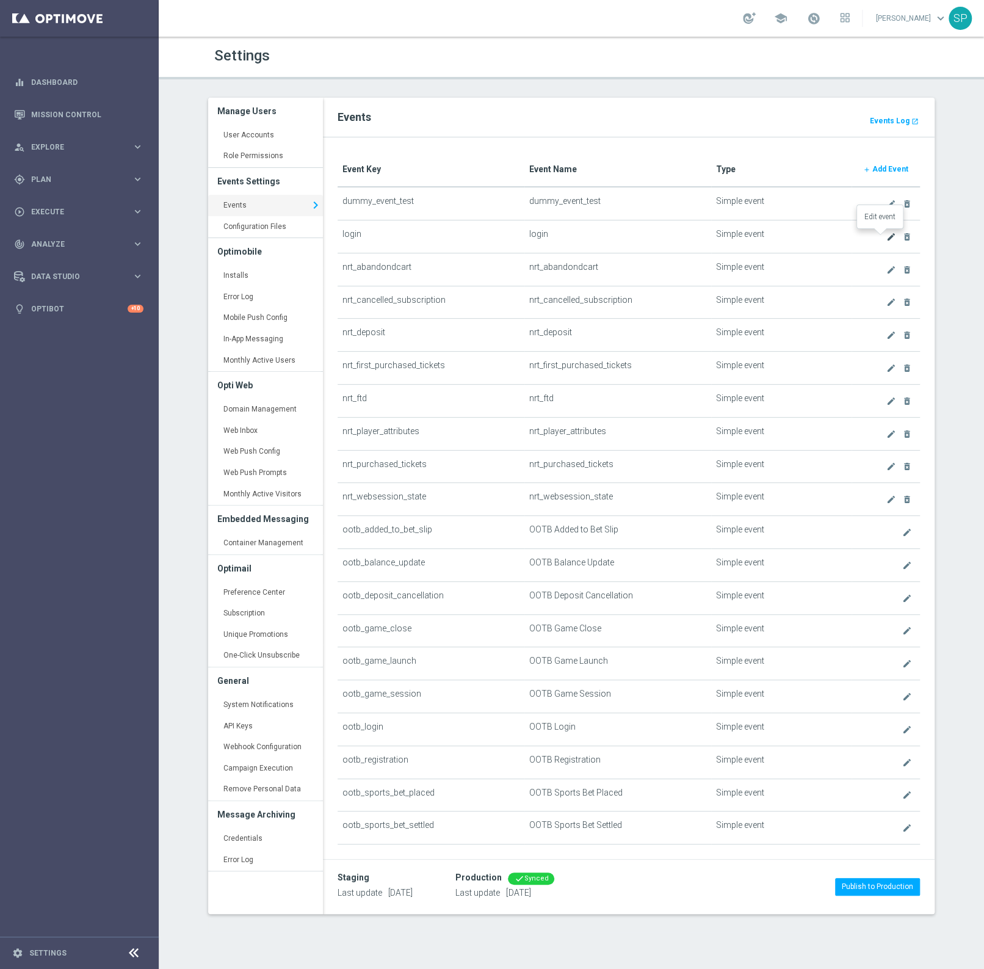
click at [886, 234] on icon "create" at bounding box center [891, 237] width 10 height 10
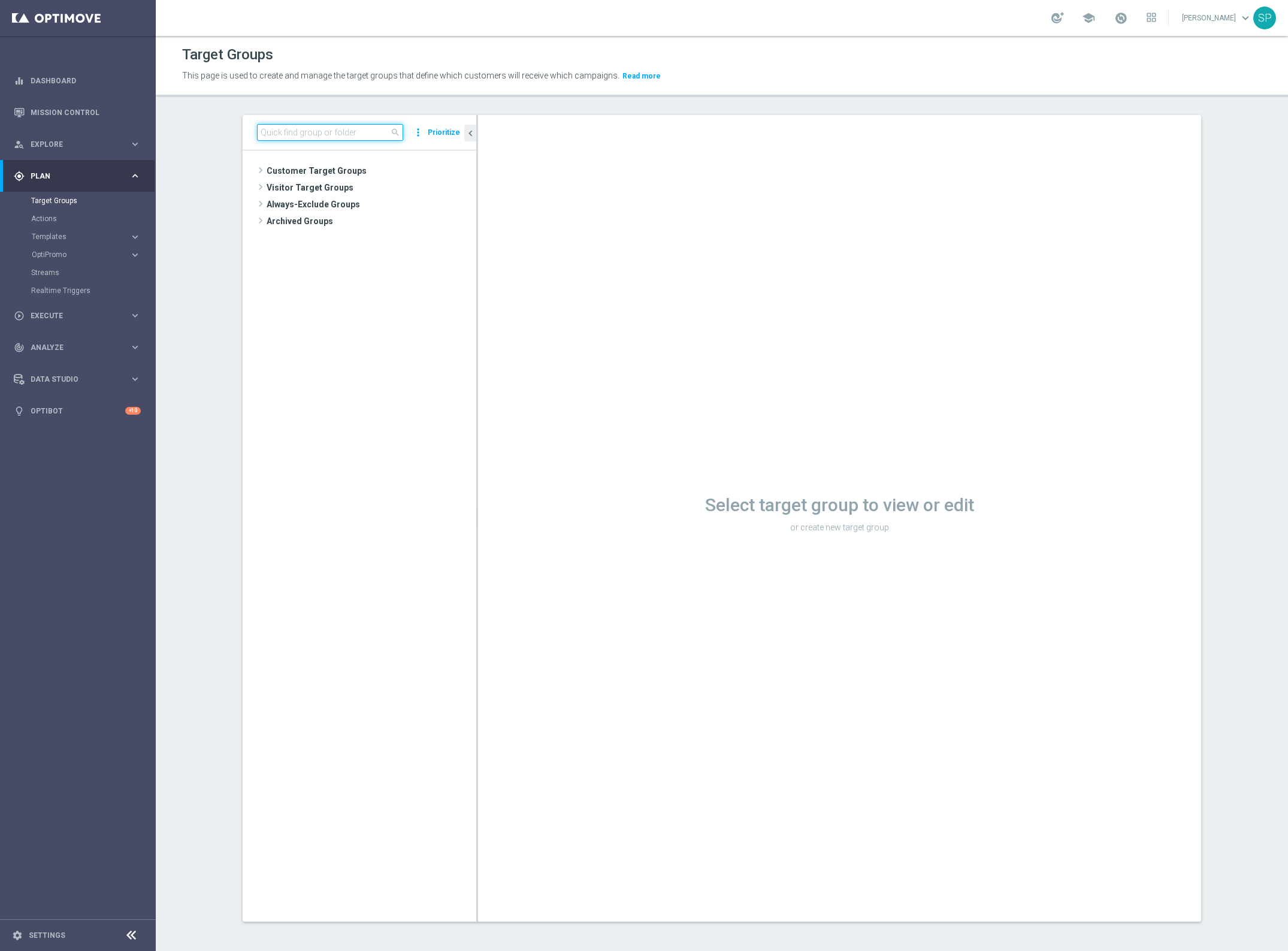
click at [348, 133] on input at bounding box center [330, 132] width 146 height 17
paste input "MAGDA_TEST_T&T_login_sdk"
type input "MAGDA_TEST_T&T_login_sdk"
click at [368, 237] on span "MAGDA_TEST_T&T_login_sdk" at bounding box center [386, 238] width 121 height 10
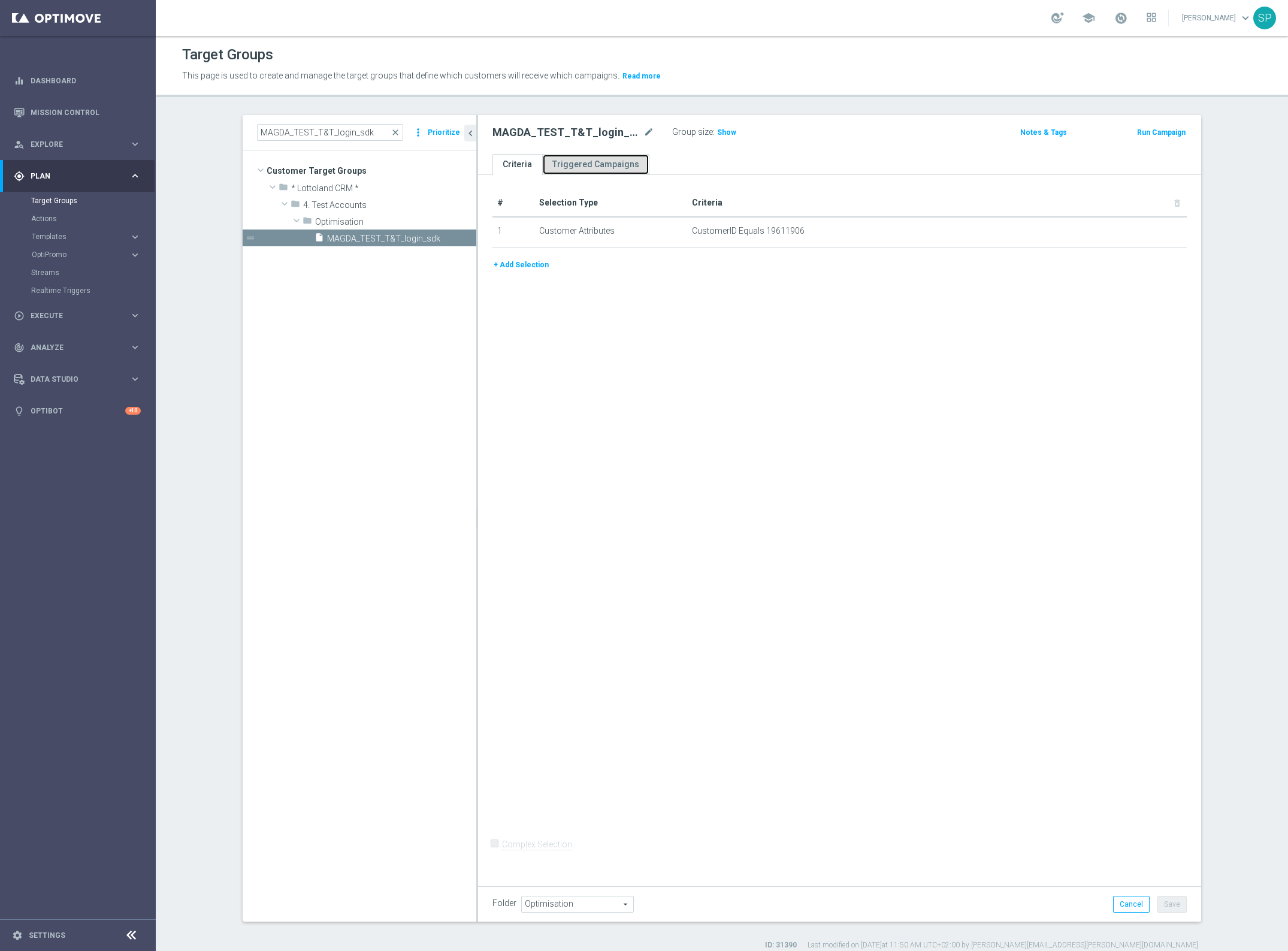
click at [582, 168] on link "Triggered Campaigns" at bounding box center [595, 164] width 107 height 21
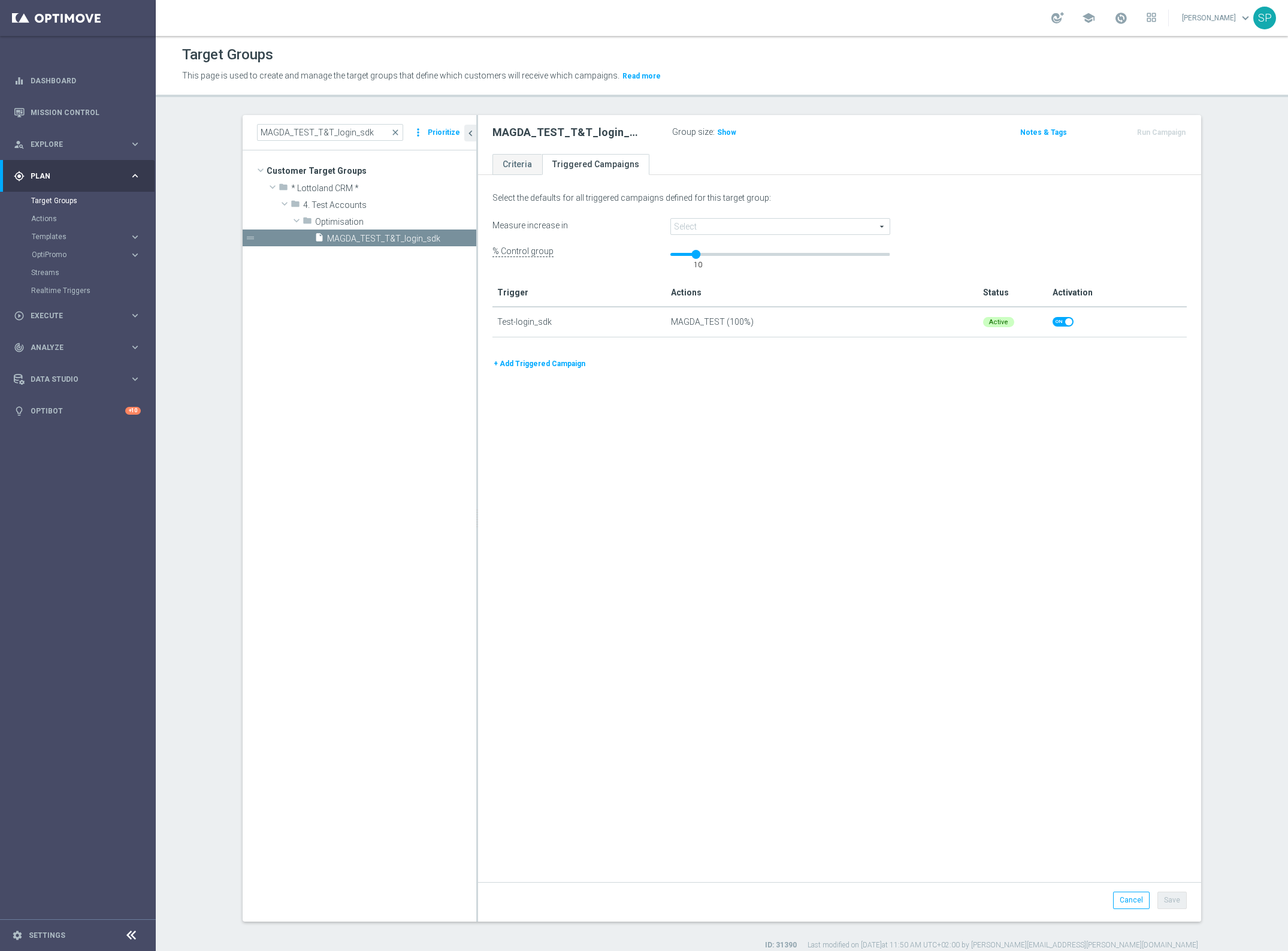
click at [891, 456] on div "Select the defaults for all triggered campaigns defined for this target group: …" at bounding box center [839, 530] width 723 height 704
click at [720, 132] on span "Show" at bounding box center [727, 132] width 20 height 9
click at [503, 159] on link "Criteria" at bounding box center [517, 164] width 50 height 21
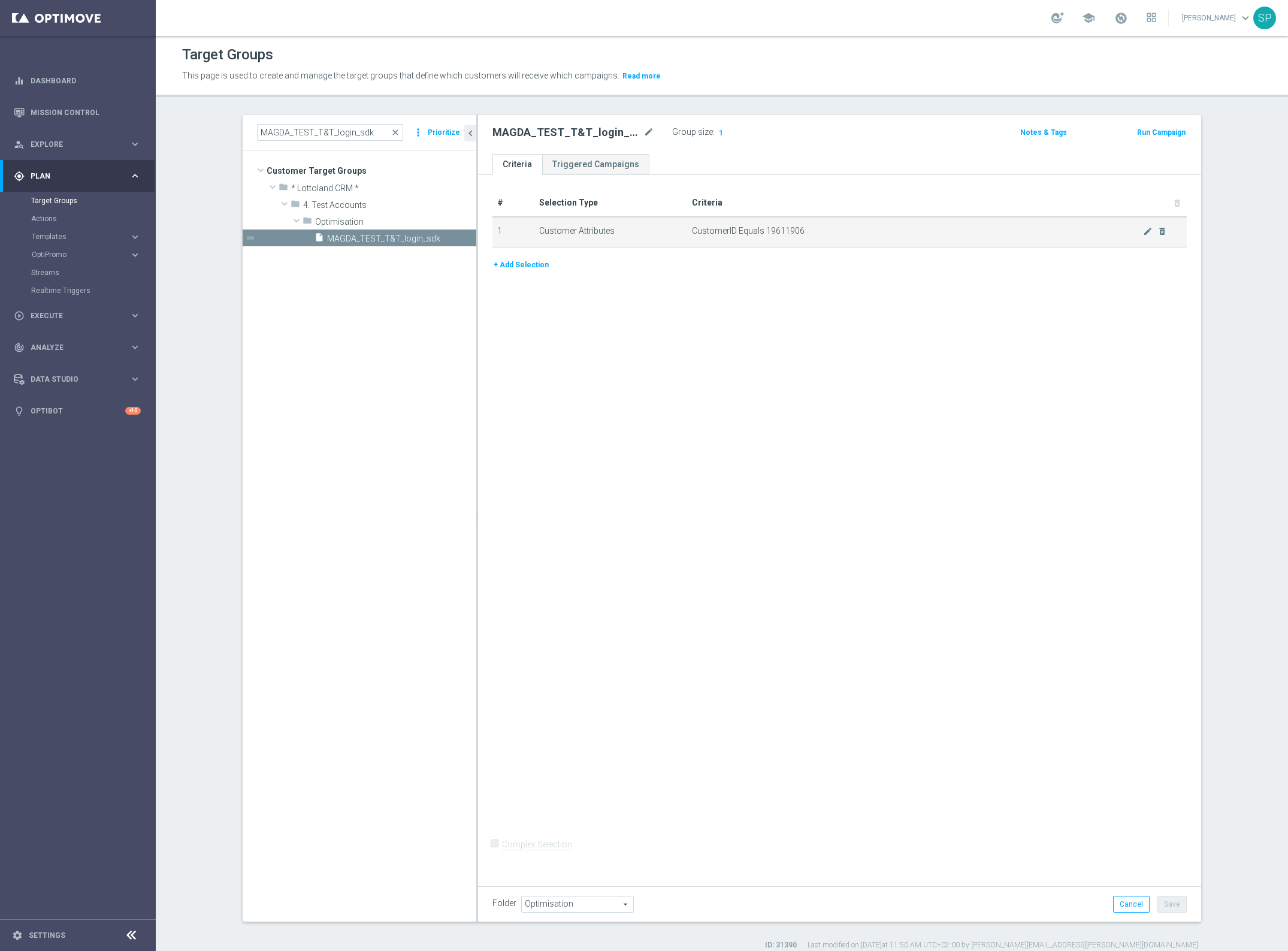
click at [773, 226] on span "CustomerID Equals 19611906" at bounding box center [917, 231] width 451 height 10
click at [773, 224] on td "CustomerID Equals 19611906 mode_edit delete_forever" at bounding box center [937, 232] width 500 height 30
click at [773, 229] on span "CustomerID Equals 19611906" at bounding box center [917, 231] width 451 height 10
copy table "# Selection Type Criteria delete_forever 1 Customer Attributes CustomerID Equals"
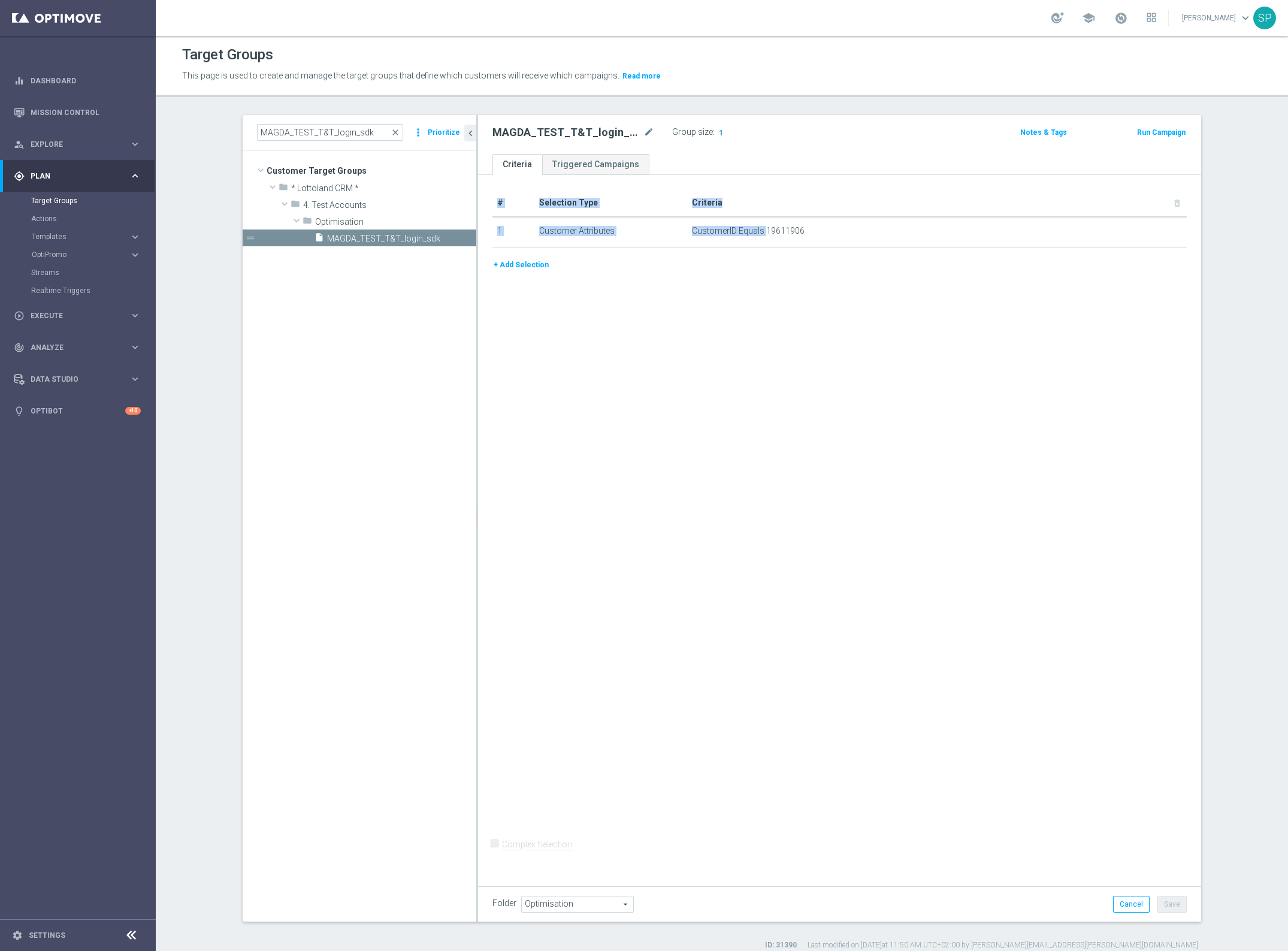
click at [717, 132] on span "1" at bounding box center [720, 134] width 7 height 12
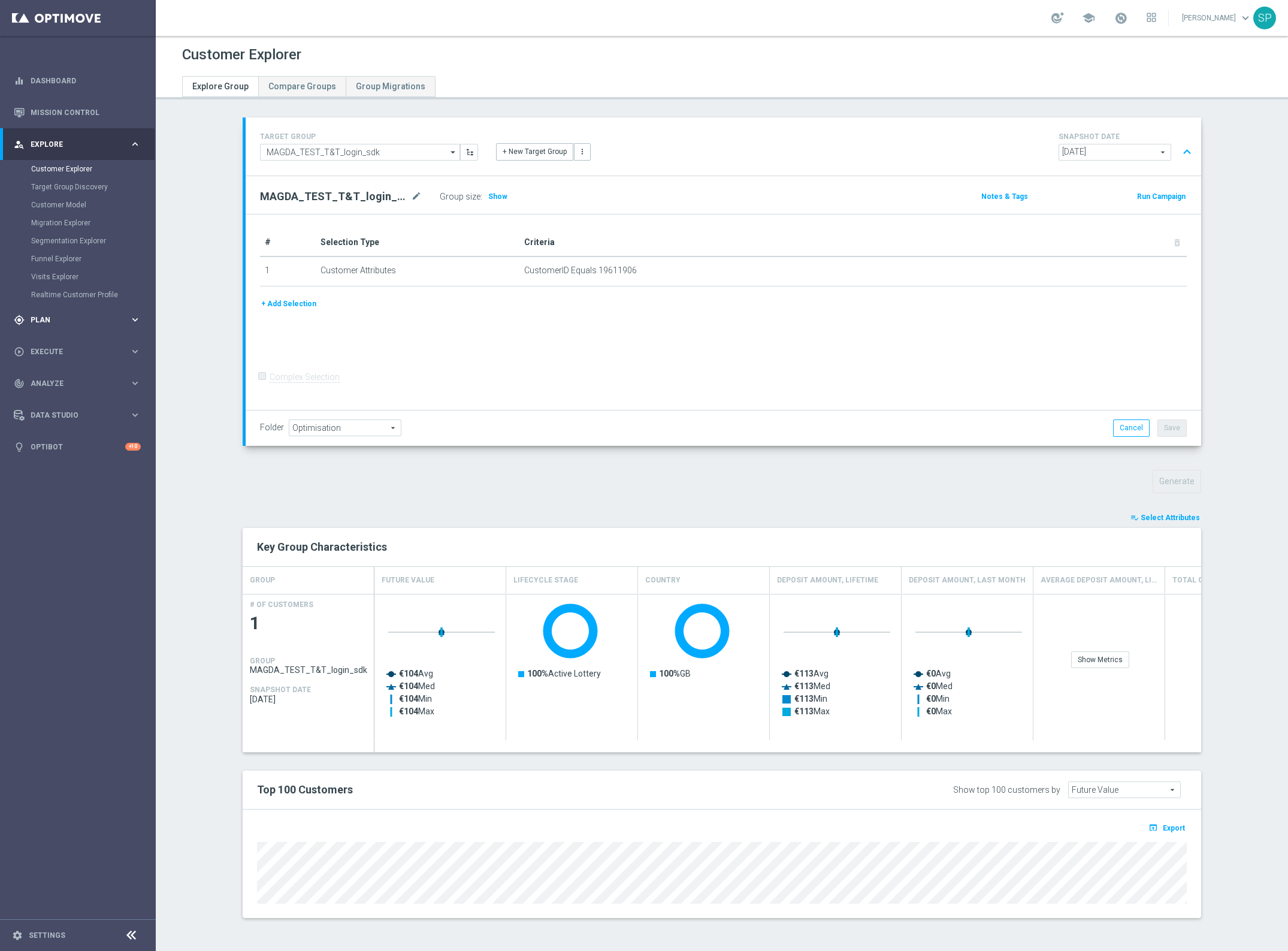
click at [64, 319] on span "Plan" at bounding box center [79, 319] width 99 height 7
click at [74, 313] on span "Execute" at bounding box center [79, 314] width 99 height 7
click at [75, 281] on div "track_changes Analyze keyboard_arrow_right" at bounding box center [77, 275] width 155 height 31
click at [73, 265] on link "Customer 360" at bounding box center [77, 264] width 93 height 10
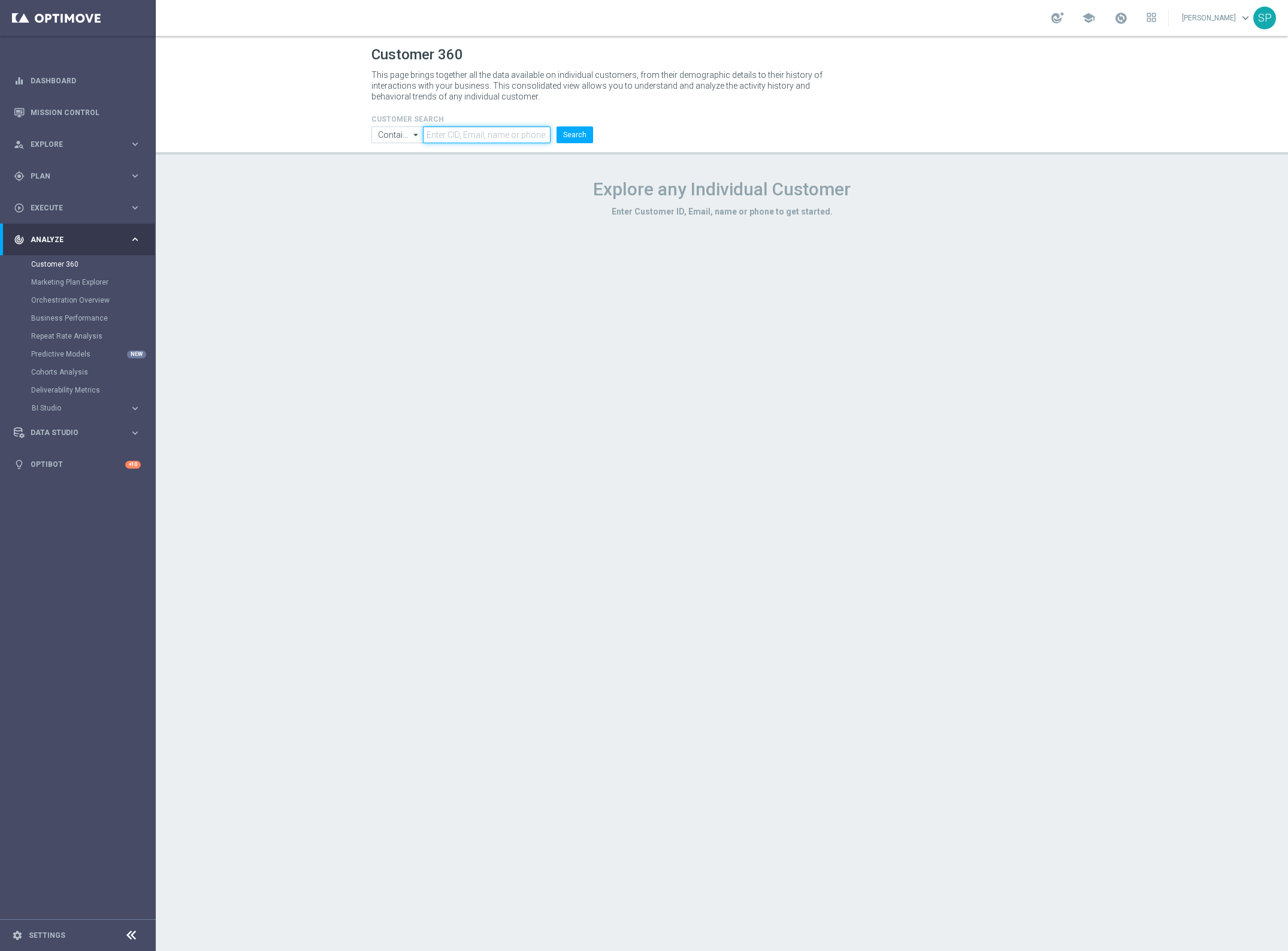
click at [512, 136] on input "text" at bounding box center [487, 134] width 128 height 17
paste input "19611906"
type input "19611906"
click at [556, 127] on button "Search" at bounding box center [574, 134] width 36 height 17
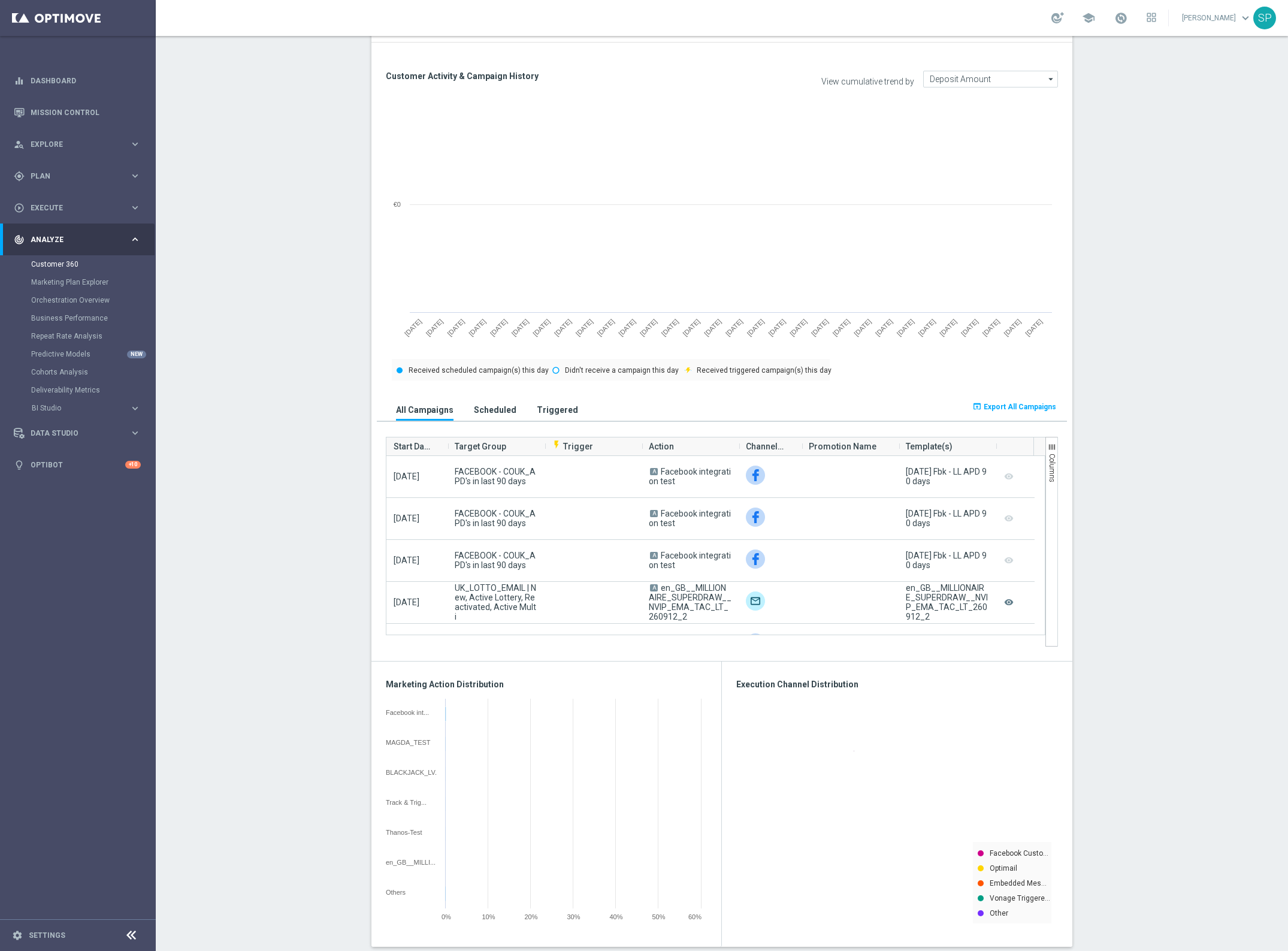
scroll to position [502, 0]
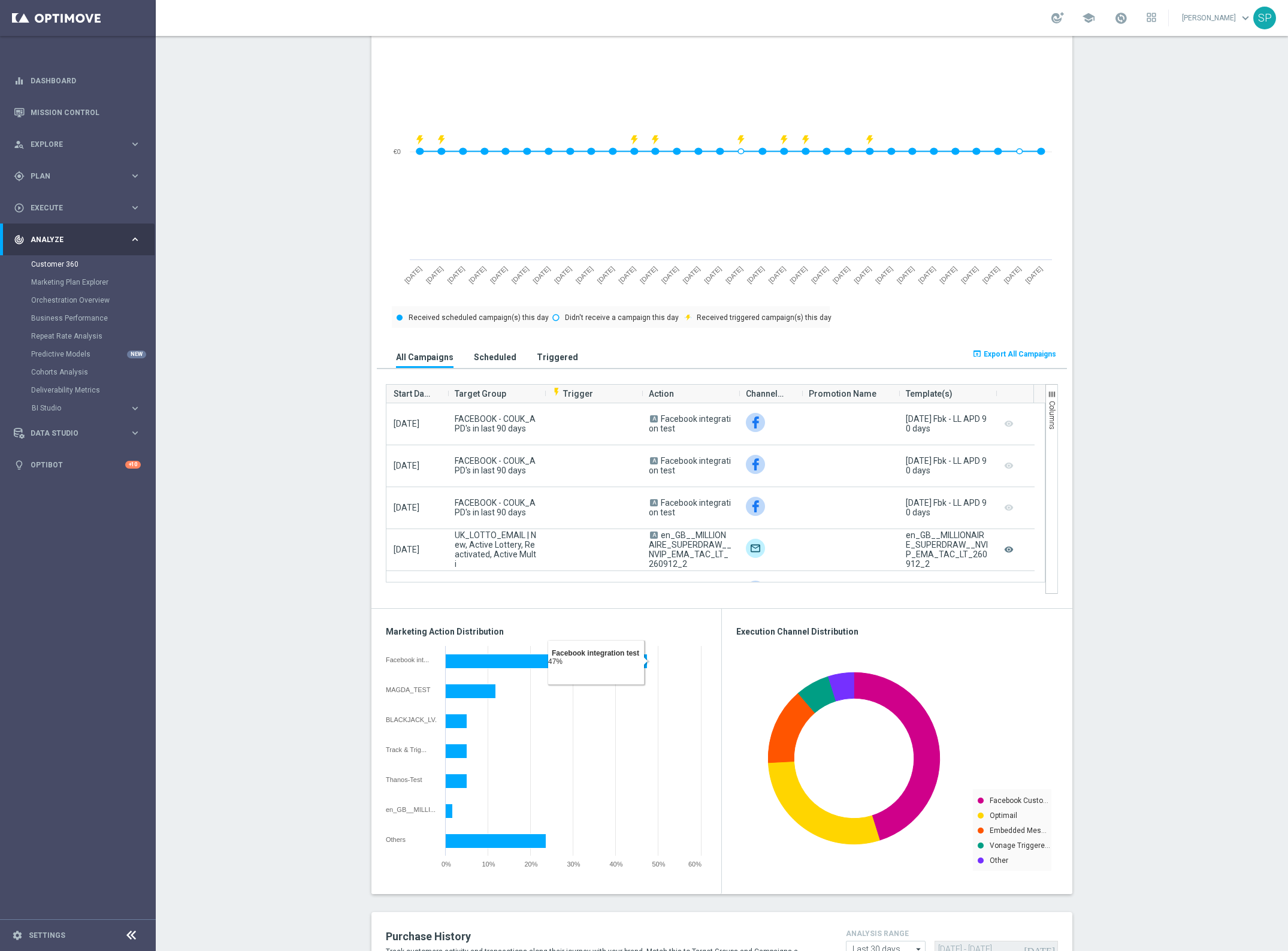
click at [537, 351] on h3 "Triggered" at bounding box center [557, 356] width 41 height 11
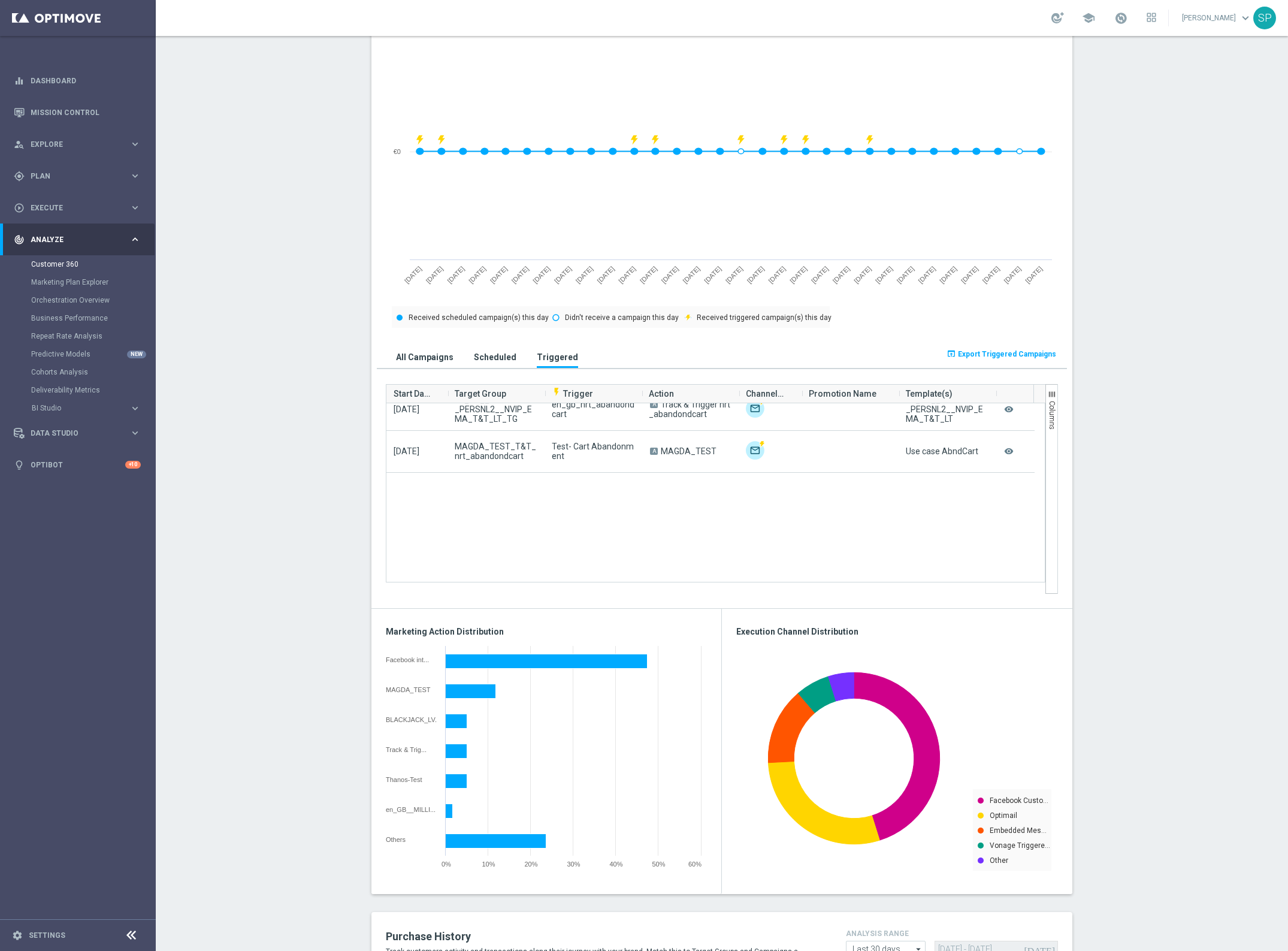
scroll to position [0, 0]
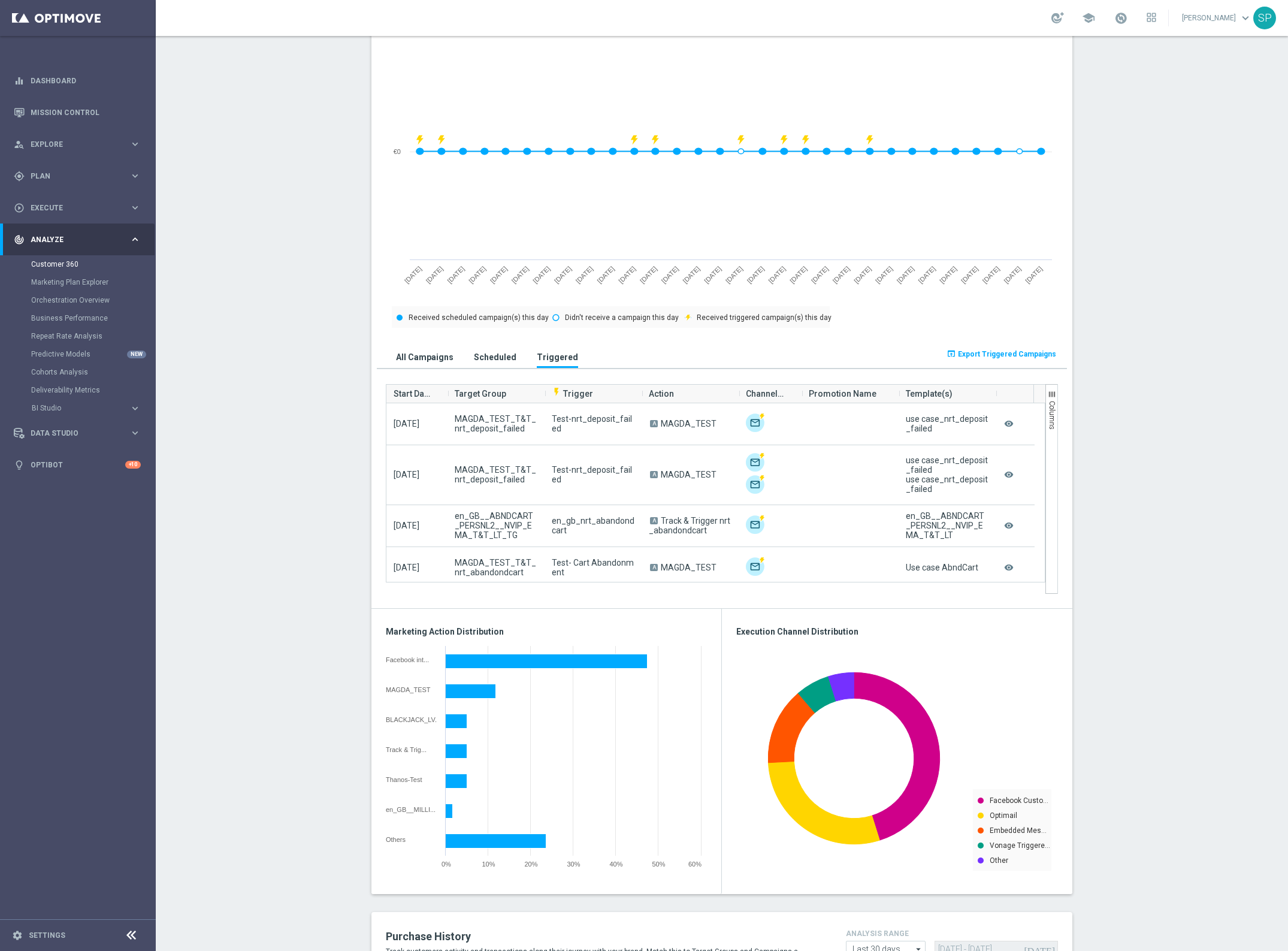
click at [400, 389] on span "Start Date" at bounding box center [412, 394] width 37 height 24
click at [400, 389] on span "Start Date" at bounding box center [406, 394] width 26 height 24
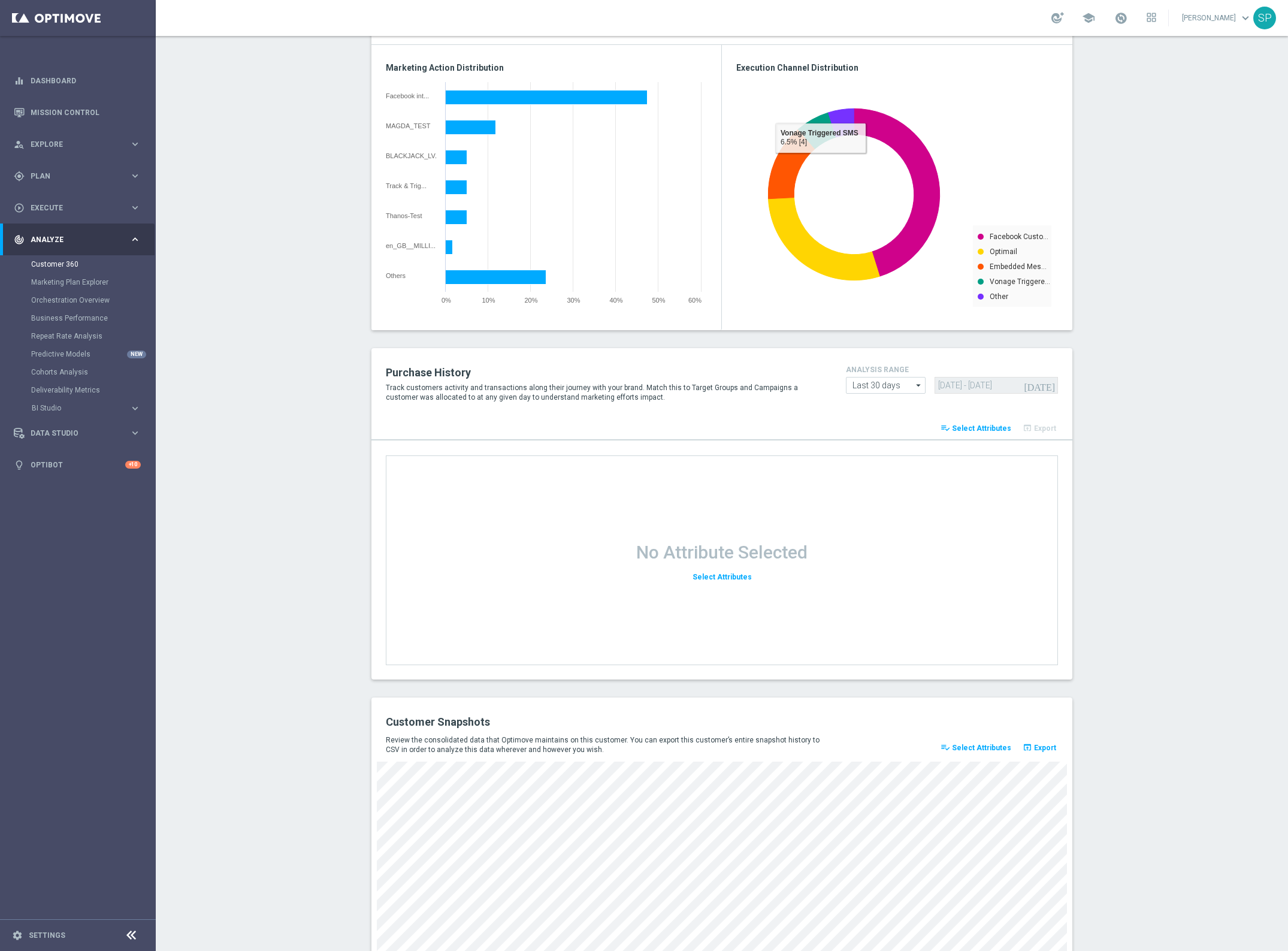
scroll to position [1127, 0]
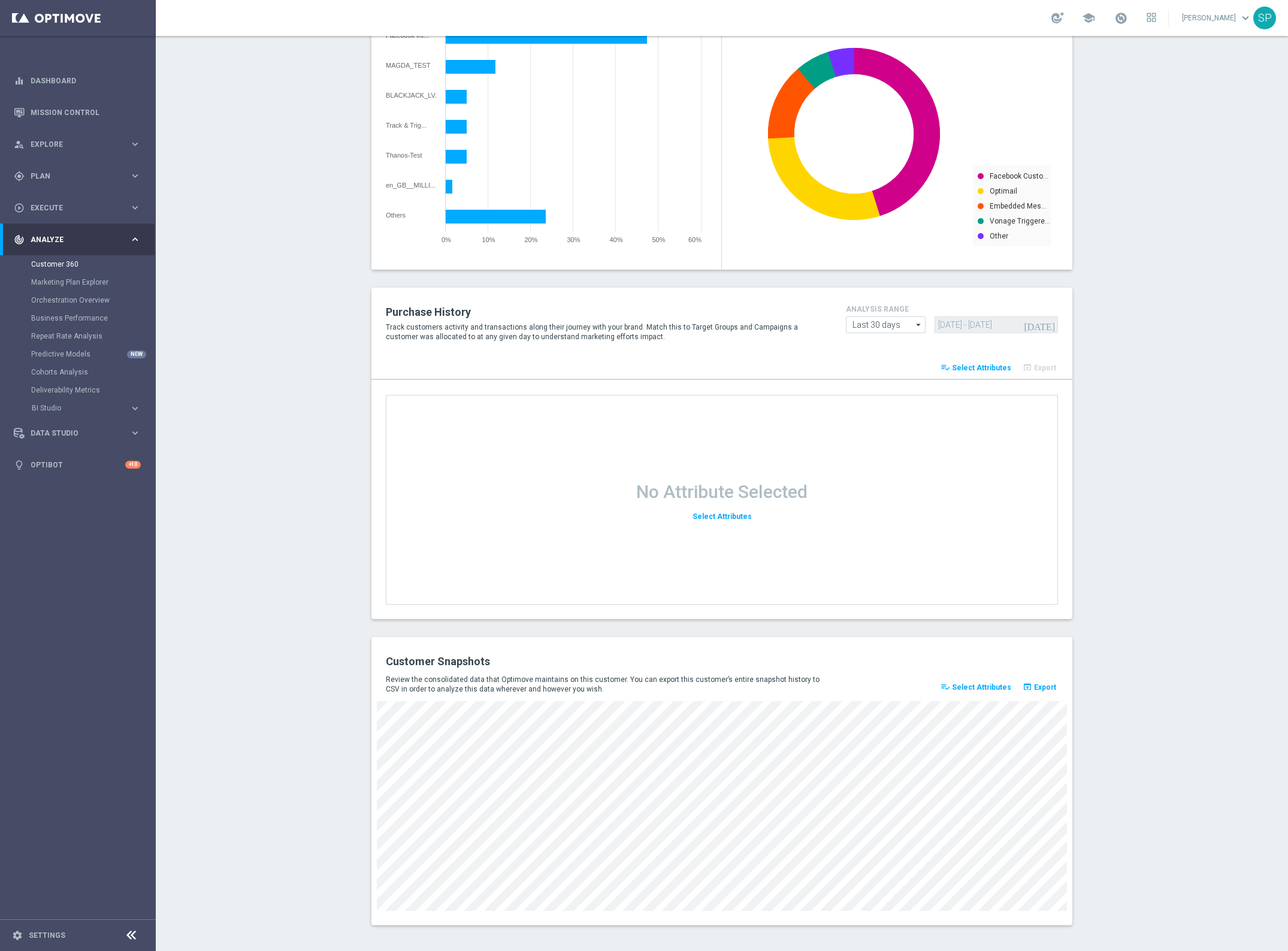
click at [996, 674] on div "Review the consolidated data that Optimove maintains on this customer. You can …" at bounding box center [721, 686] width 690 height 29
click at [988, 684] on span "Select Attributes" at bounding box center [981, 687] width 59 height 9
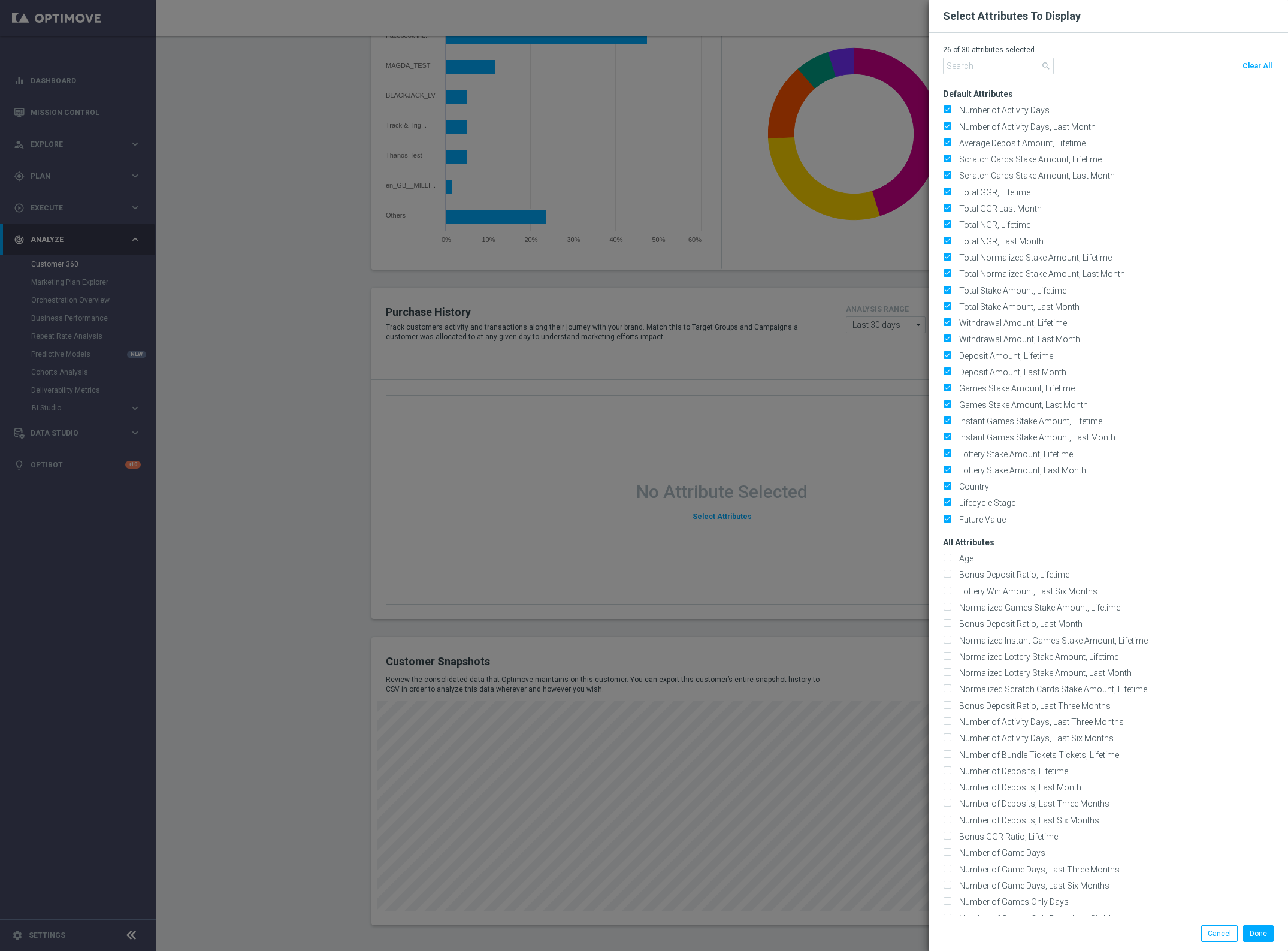
click at [1249, 62] on span "Clear All" at bounding box center [1257, 66] width 29 height 9
checkbox input "false"
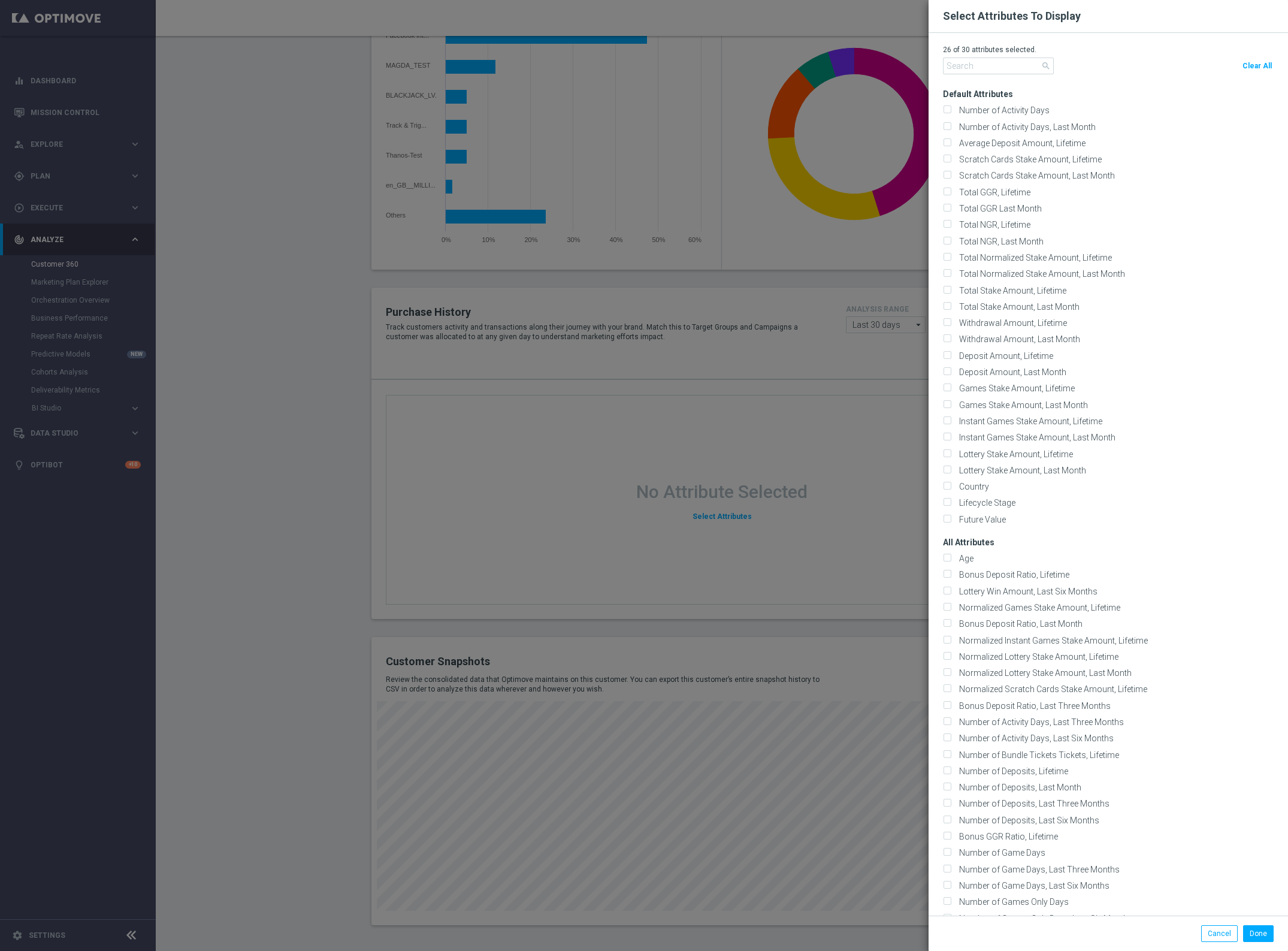
checkbox input "false"
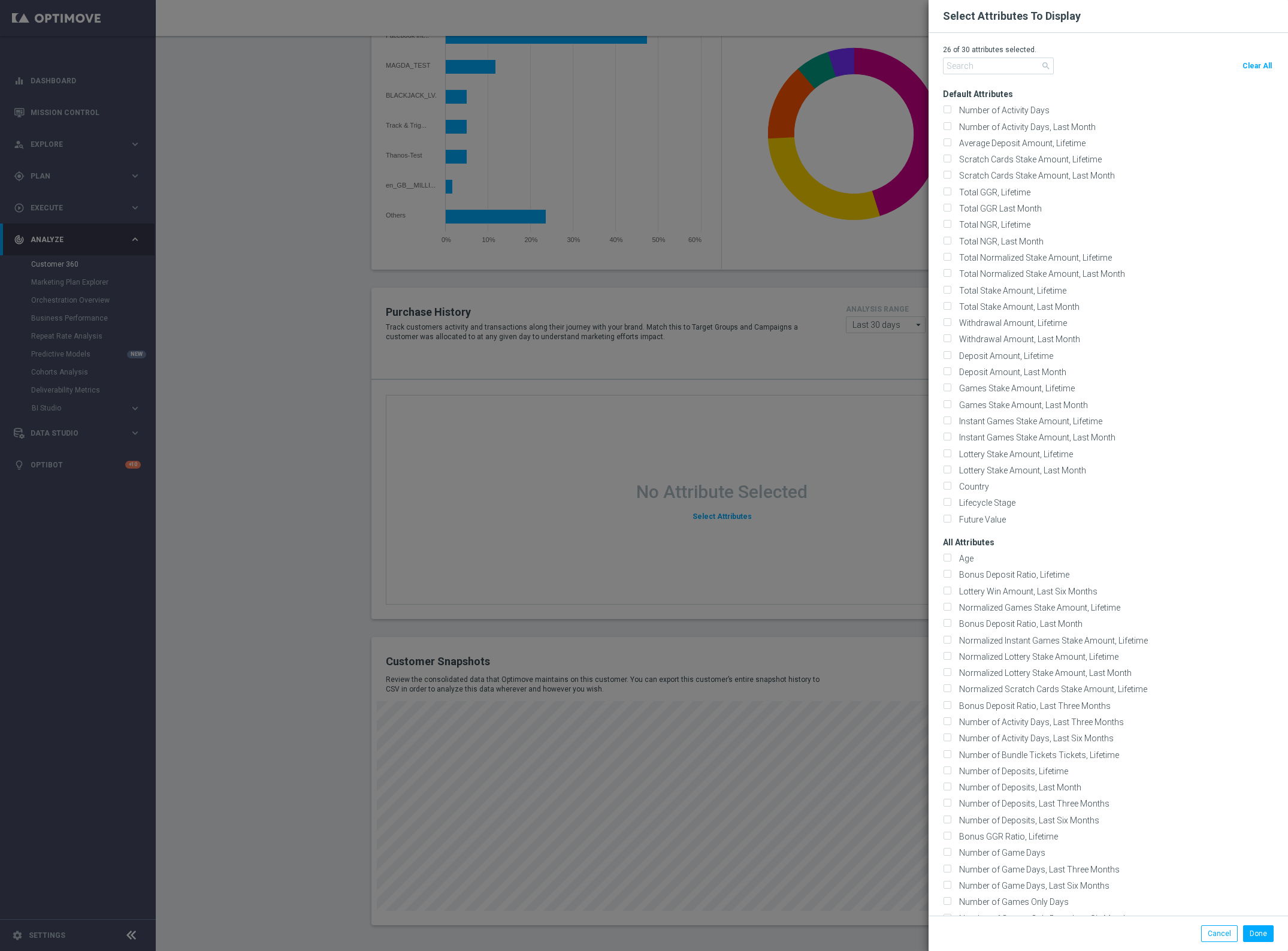
checkbox input "false"
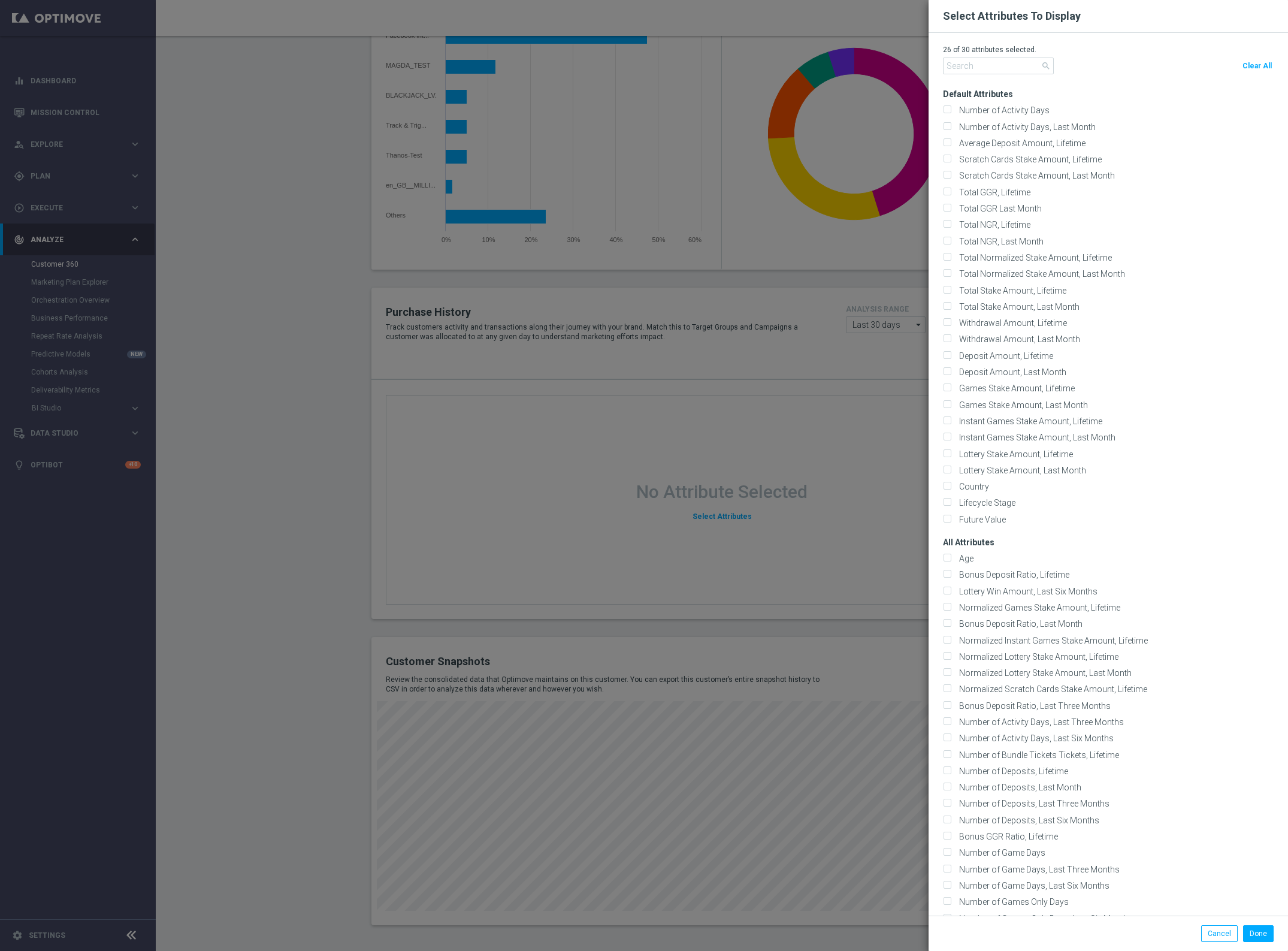
checkbox input "false"
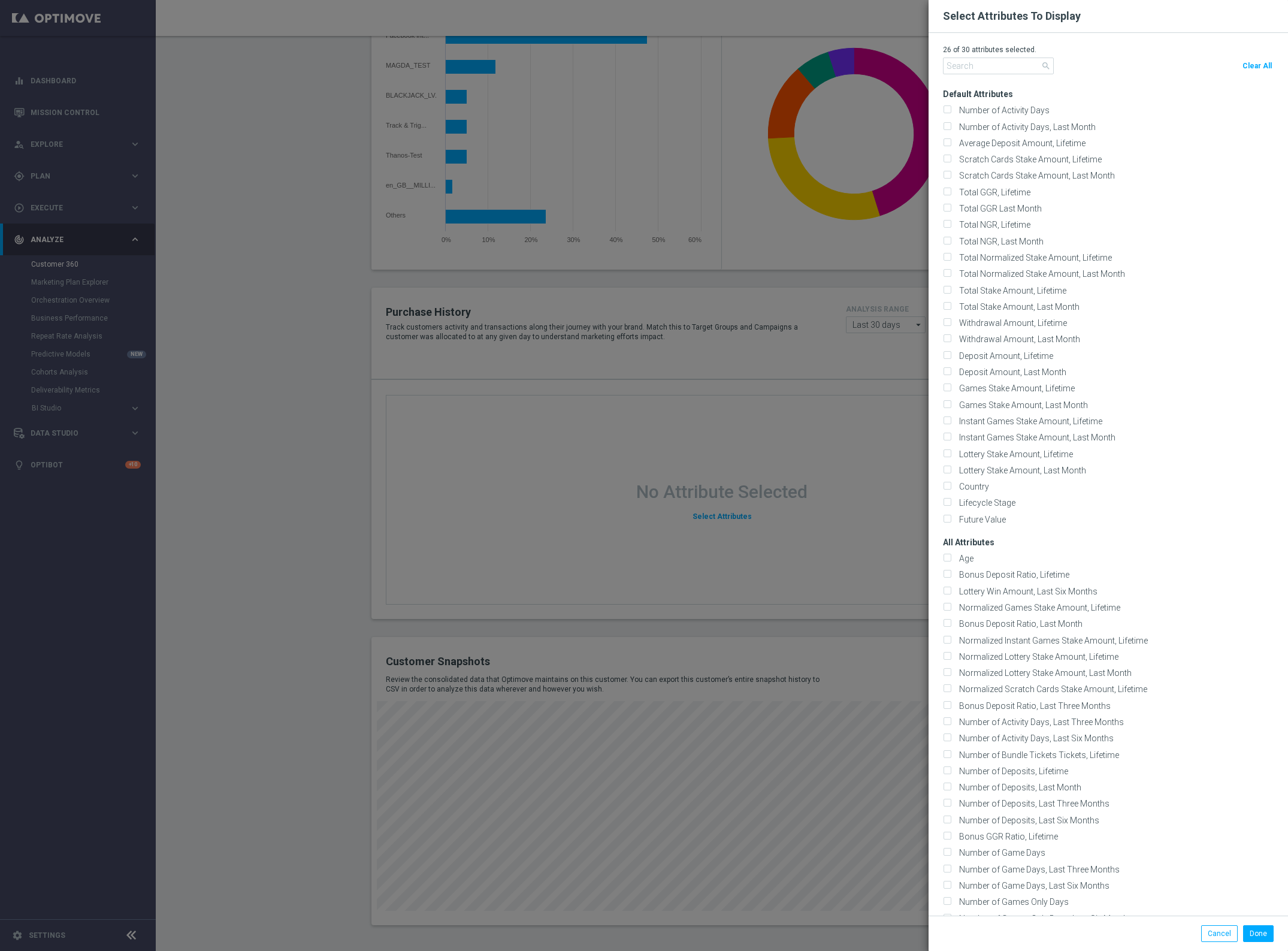
checkbox input "false"
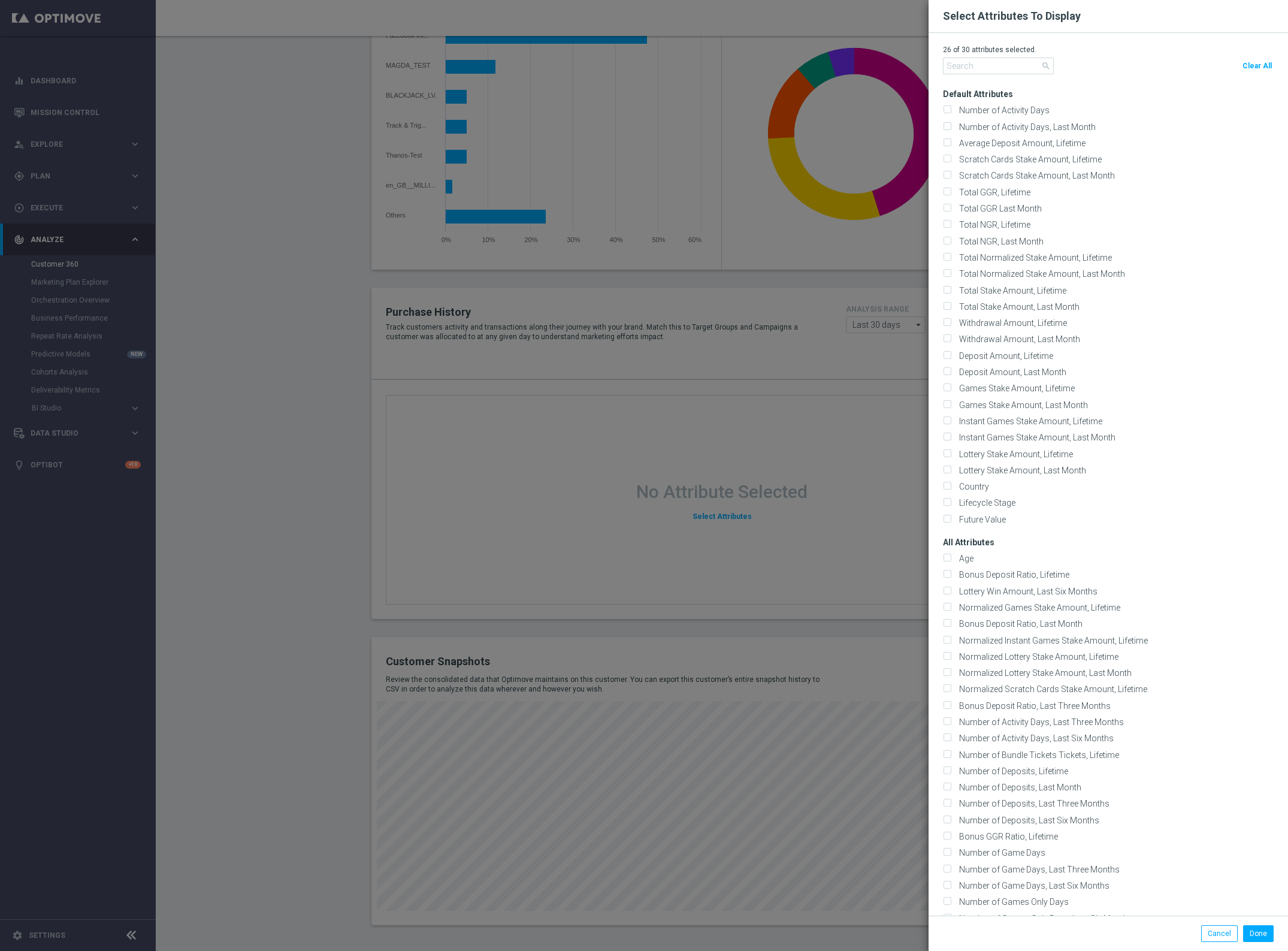
checkbox input "false"
click at [1004, 59] on input "text" at bounding box center [998, 66] width 111 height 17
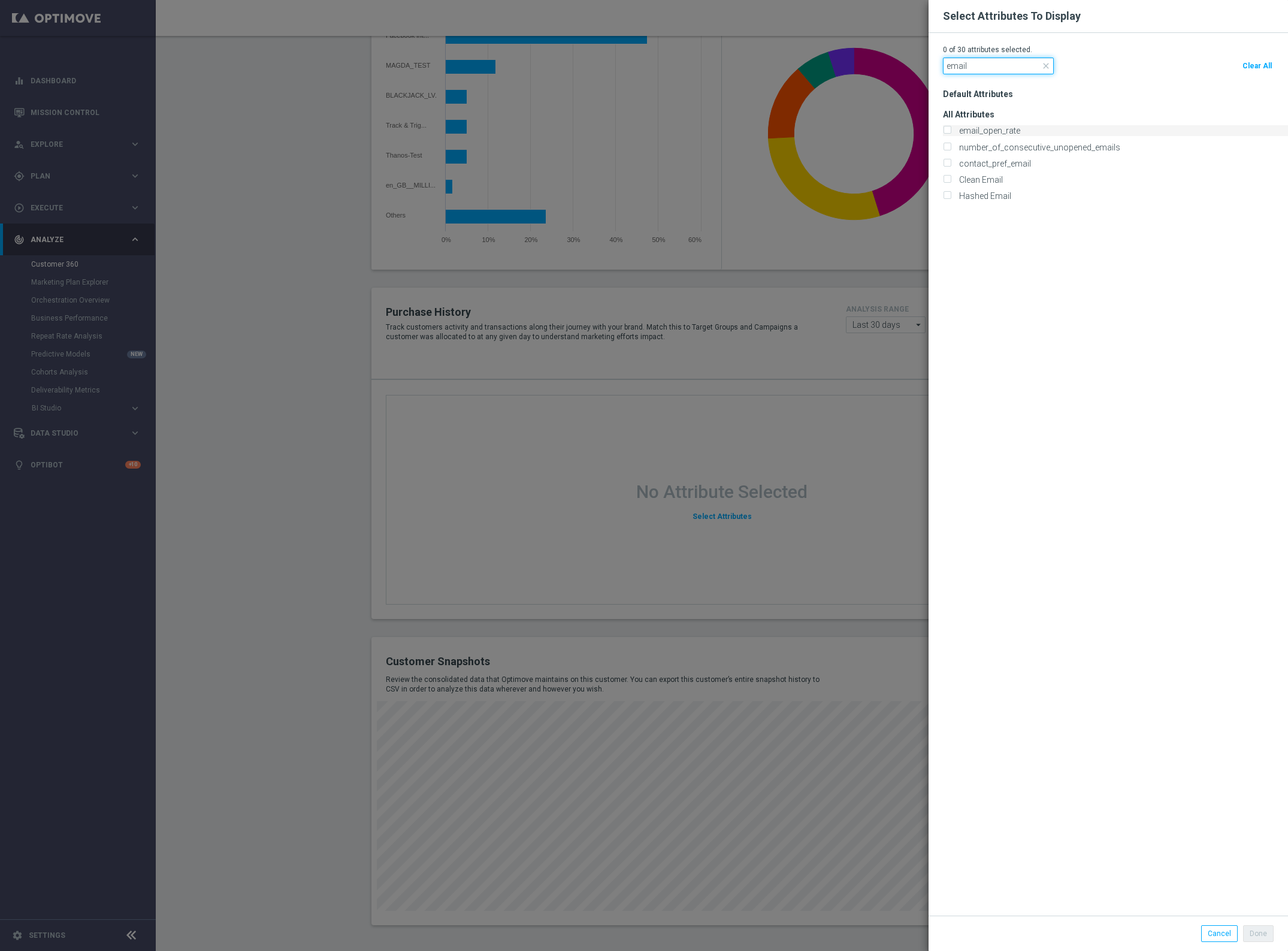
type input "email"
click at [953, 130] on div "email_open_rate" at bounding box center [1115, 131] width 345 height 11
click at [945, 123] on div "All Attributes Clean Email" at bounding box center [1115, 150] width 345 height 102
click at [943, 147] on input "number_of_consecutive_unopened_emails" at bounding box center [947, 148] width 8 height 8
checkbox input "true"
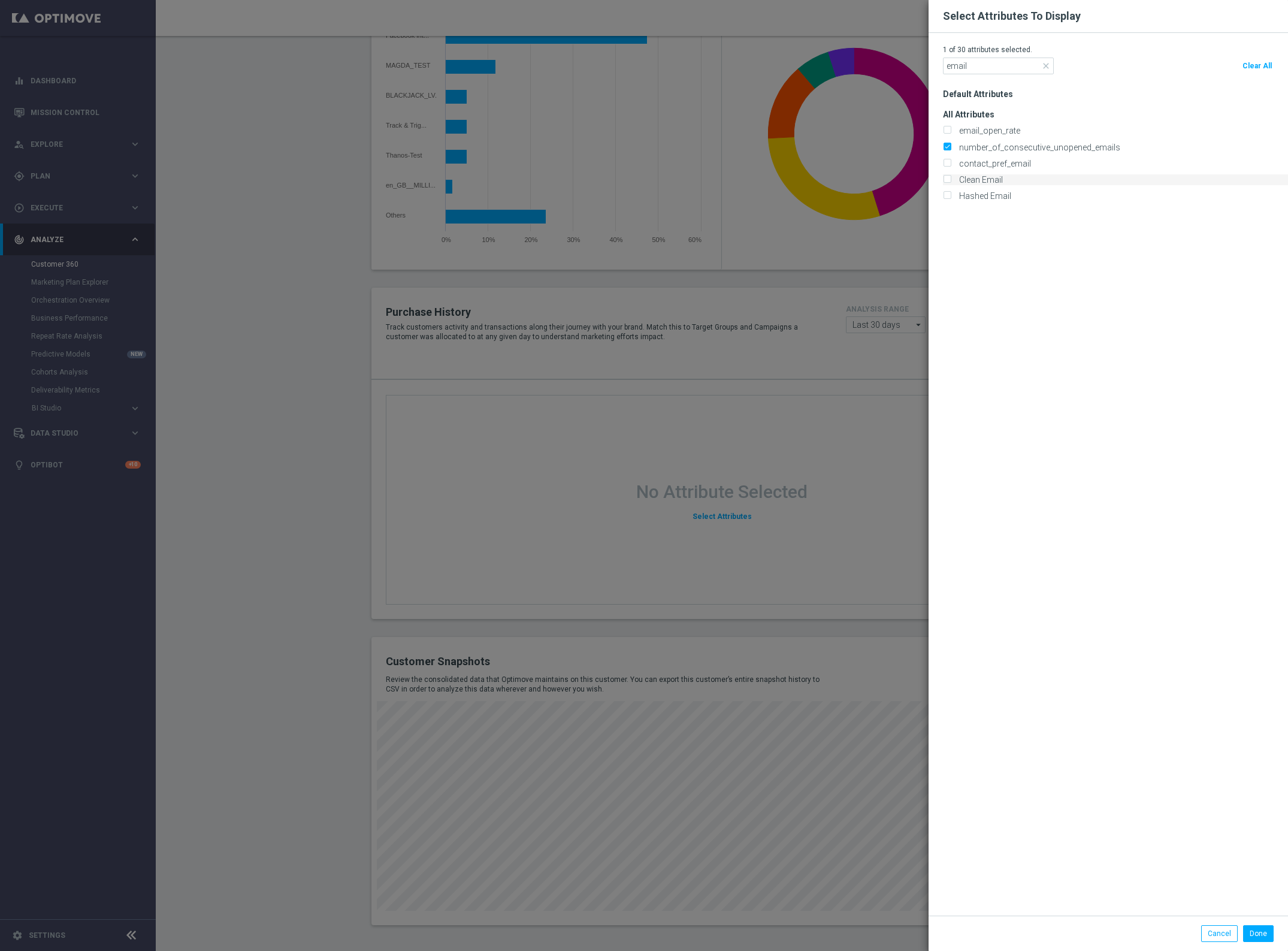
click at [946, 182] on input "Clean Email" at bounding box center [947, 181] width 8 height 8
checkbox input "true"
click at [951, 161] on div "contact_pref_email" at bounding box center [1115, 163] width 345 height 11
click at [944, 128] on input "email_open_rate" at bounding box center [947, 132] width 8 height 8
checkbox input "true"
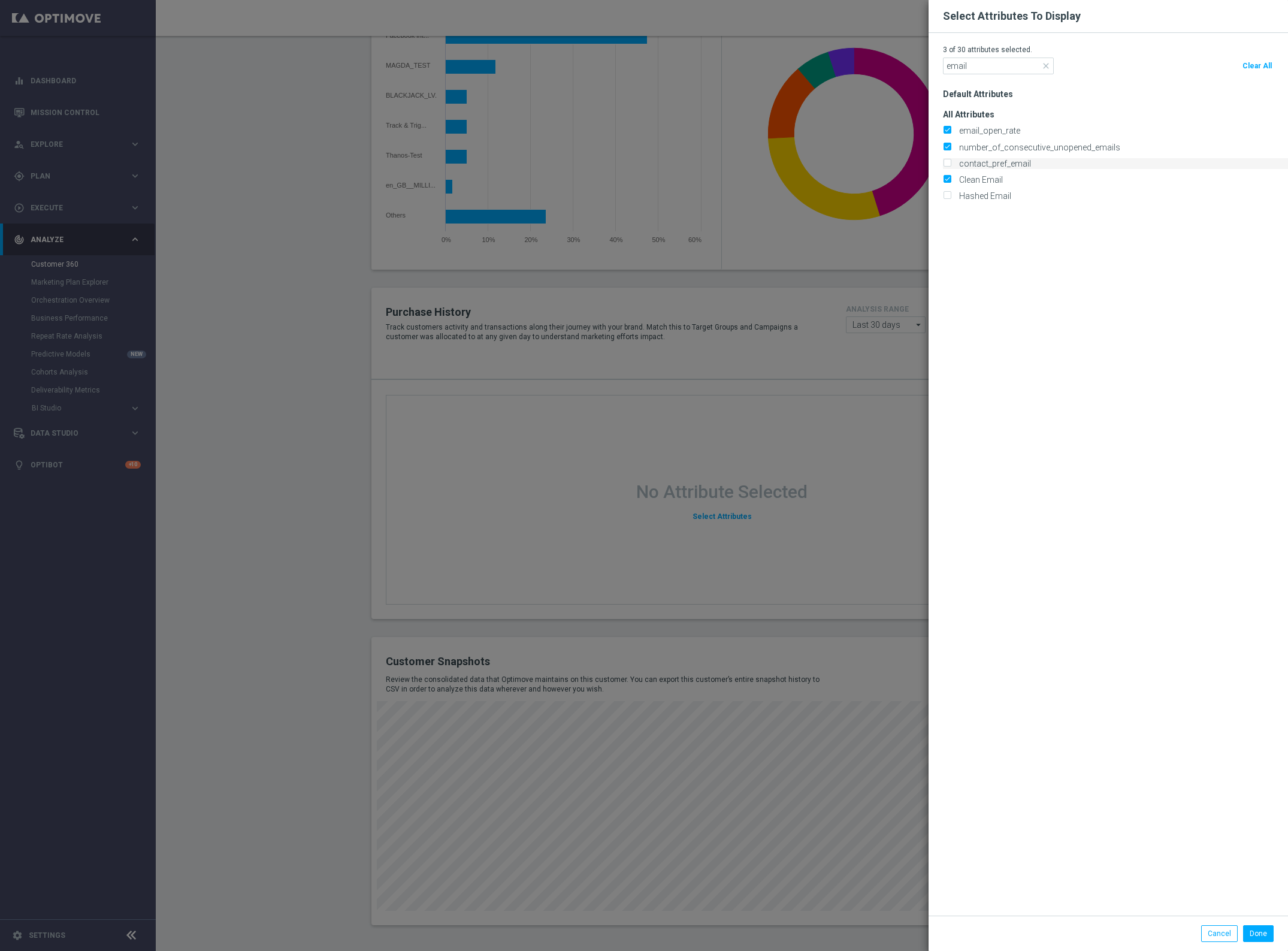
click at [947, 158] on div "contact_pref_email" at bounding box center [1115, 163] width 345 height 11
click at [946, 165] on input "contact_pref_email" at bounding box center [947, 165] width 8 height 8
checkbox input "true"
click at [949, 191] on div "Hashed Email" at bounding box center [1115, 195] width 345 height 11
click at [946, 199] on input "Hashed Email" at bounding box center [947, 197] width 8 height 8
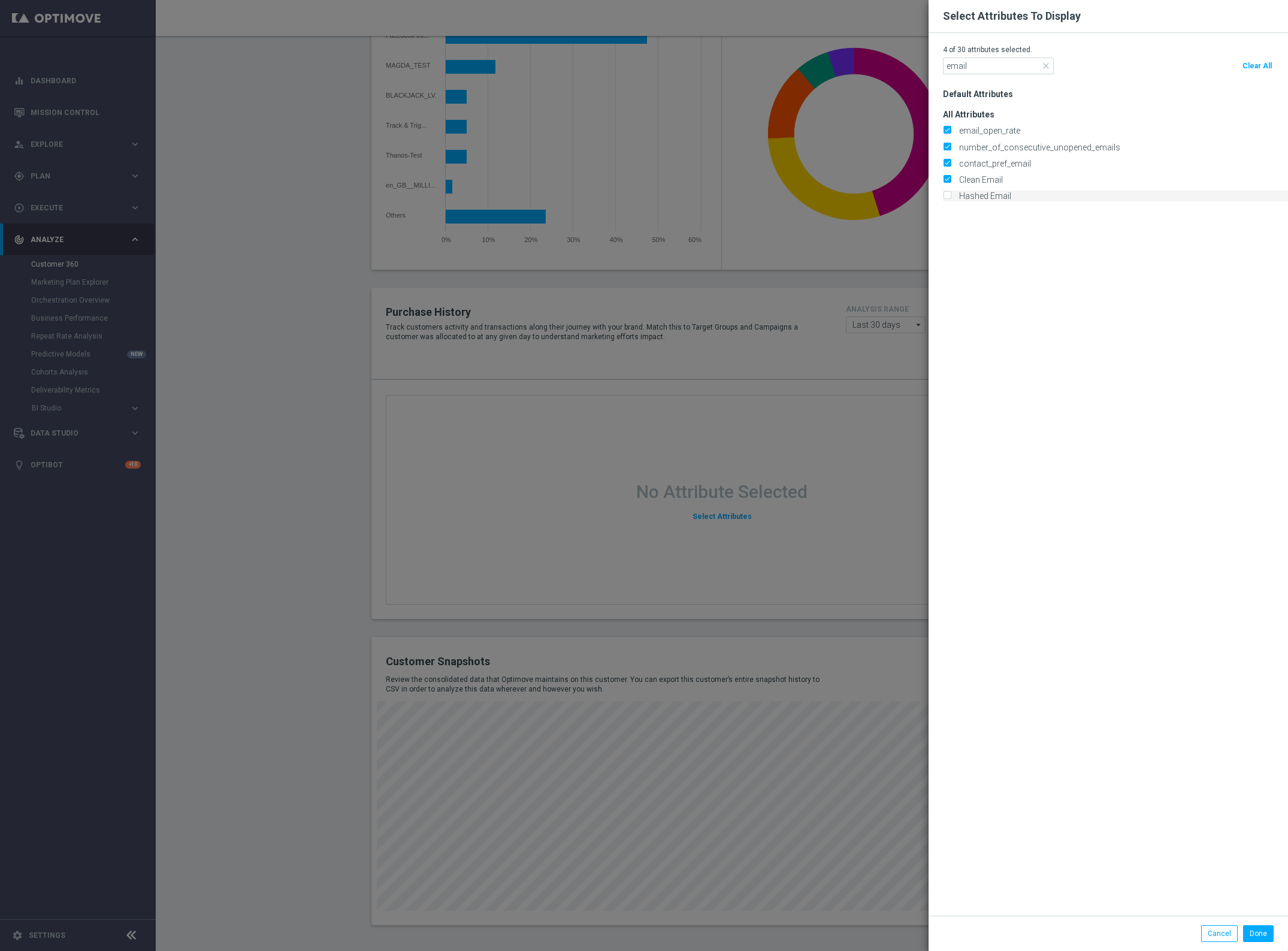
checkbox input "true"
drag, startPoint x: 1249, startPoint y: 934, endPoint x: 1251, endPoint y: 907, distance: 27.1
click at [1249, 933] on button "Done" at bounding box center [1258, 933] width 30 height 17
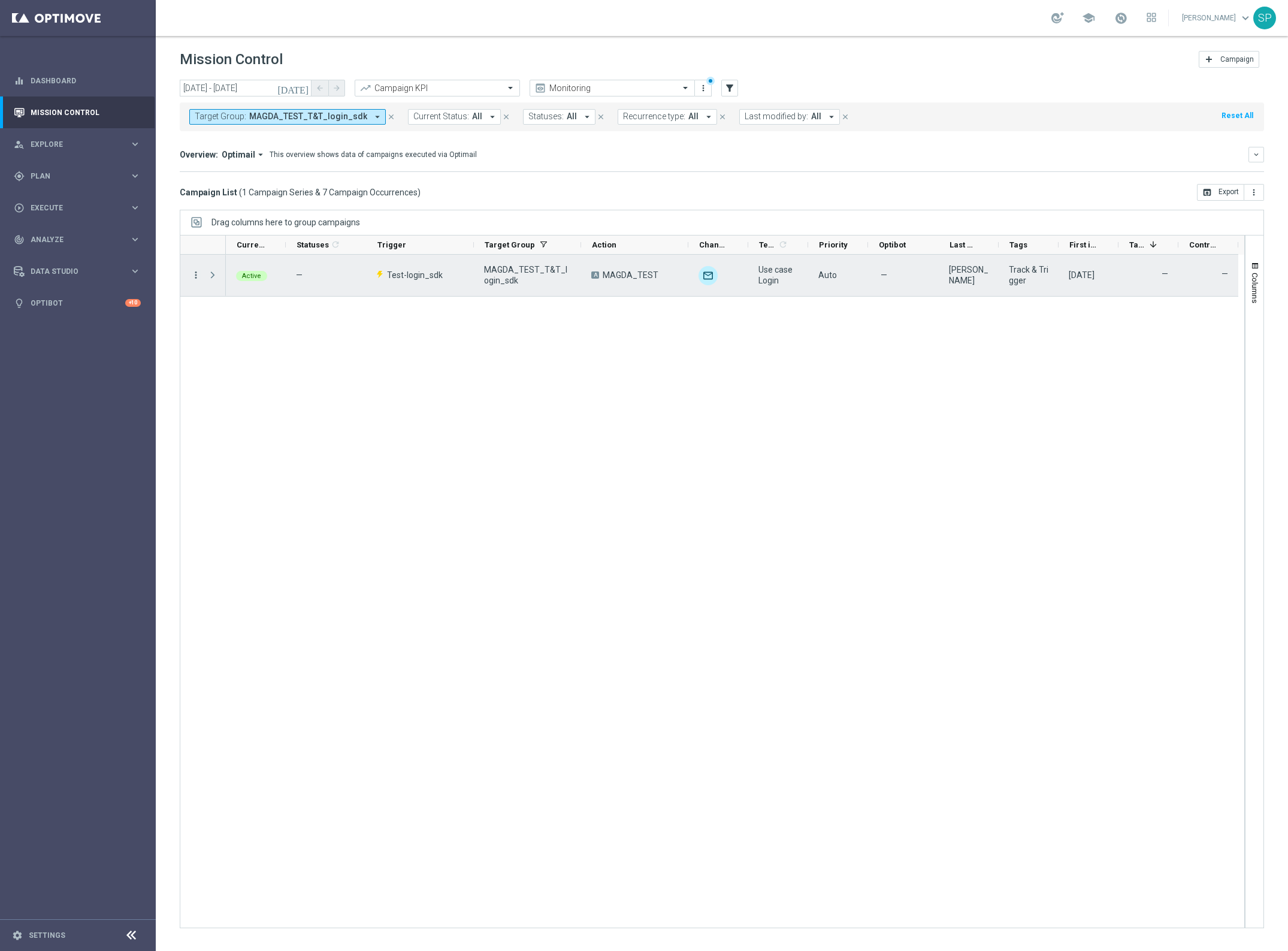
click at [191, 270] on icon "more_vert" at bounding box center [195, 275] width 11 height 11
click at [246, 281] on span "Campaign Details" at bounding box center [249, 282] width 61 height 9
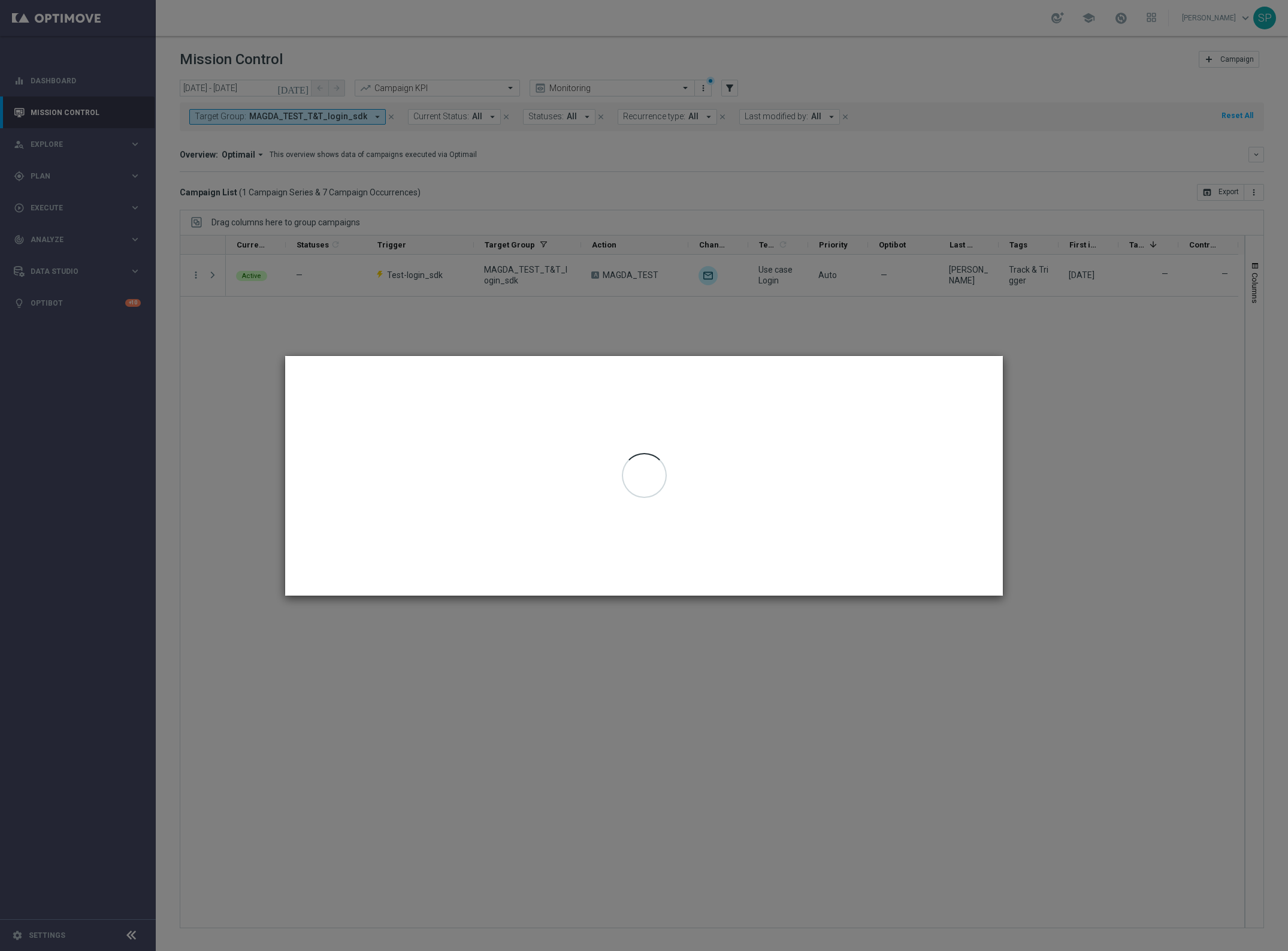
click at [606, 325] on modal-container at bounding box center [644, 475] width 1288 height 951
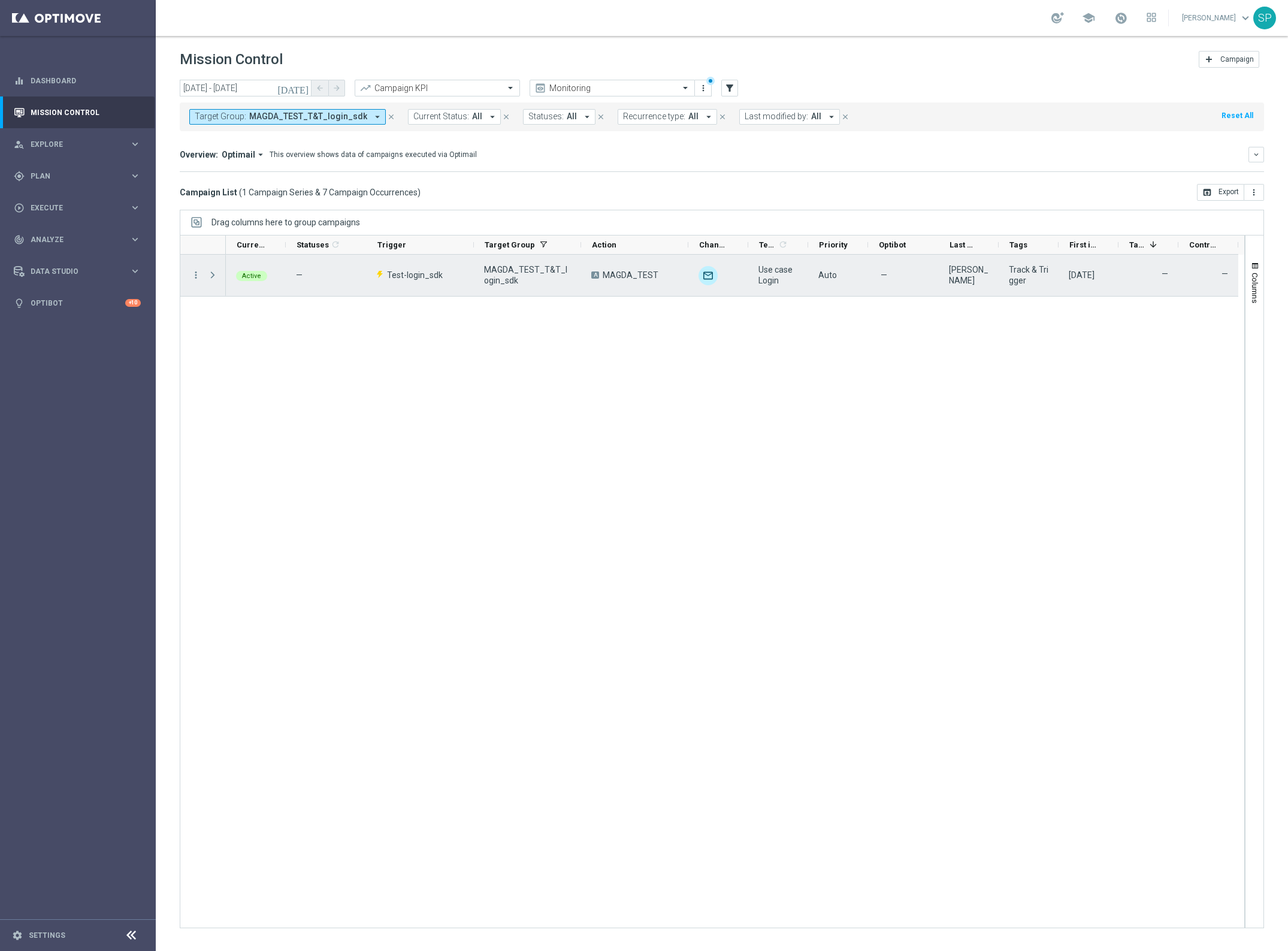
click at [216, 267] on span "Press SPACE to select this row." at bounding box center [213, 275] width 13 height 24
click at [215, 270] on span "Press SPACE to select this row." at bounding box center [212, 275] width 11 height 10
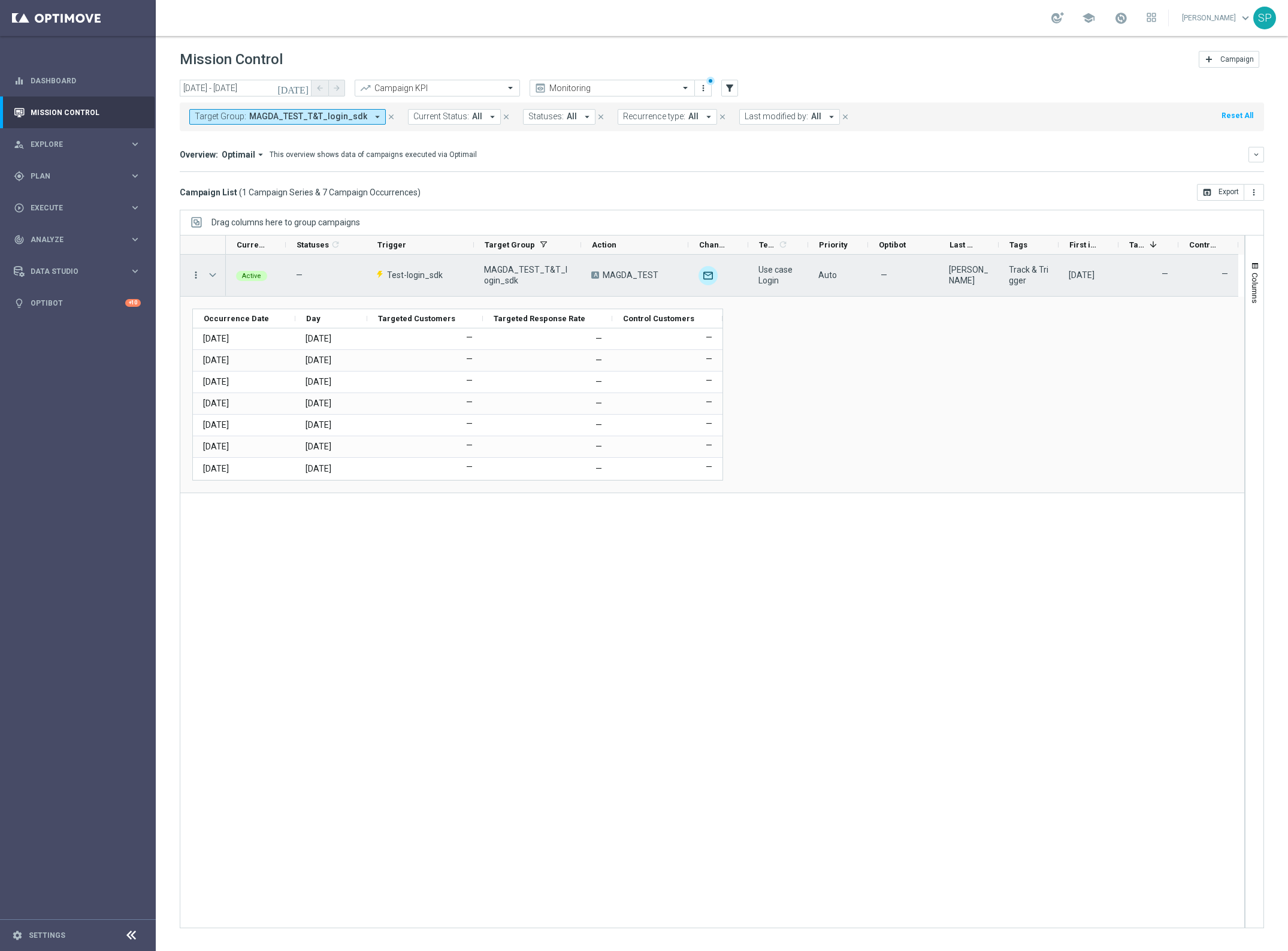
click at [194, 273] on icon "more_vert" at bounding box center [195, 275] width 11 height 11
click at [221, 276] on div "list Campaign Details" at bounding box center [268, 282] width 134 height 17
